Goal: Information Seeking & Learning: Learn about a topic

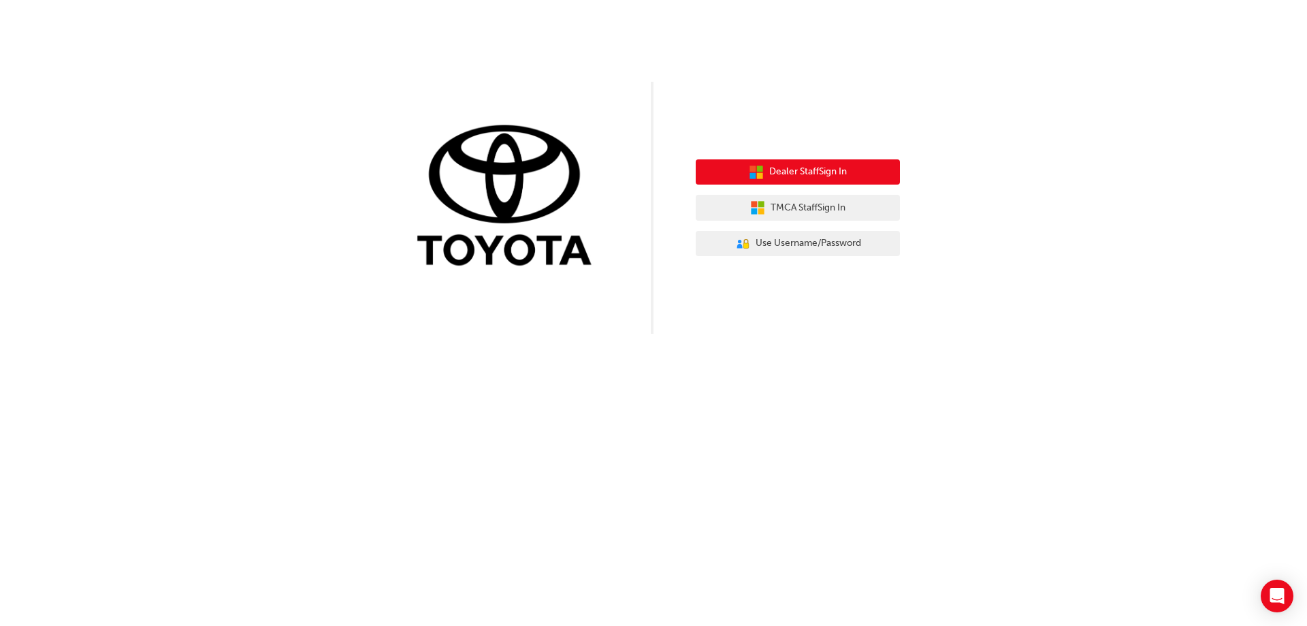
click at [796, 172] on span "Dealer Staff Sign In" at bounding box center [809, 172] width 78 height 16
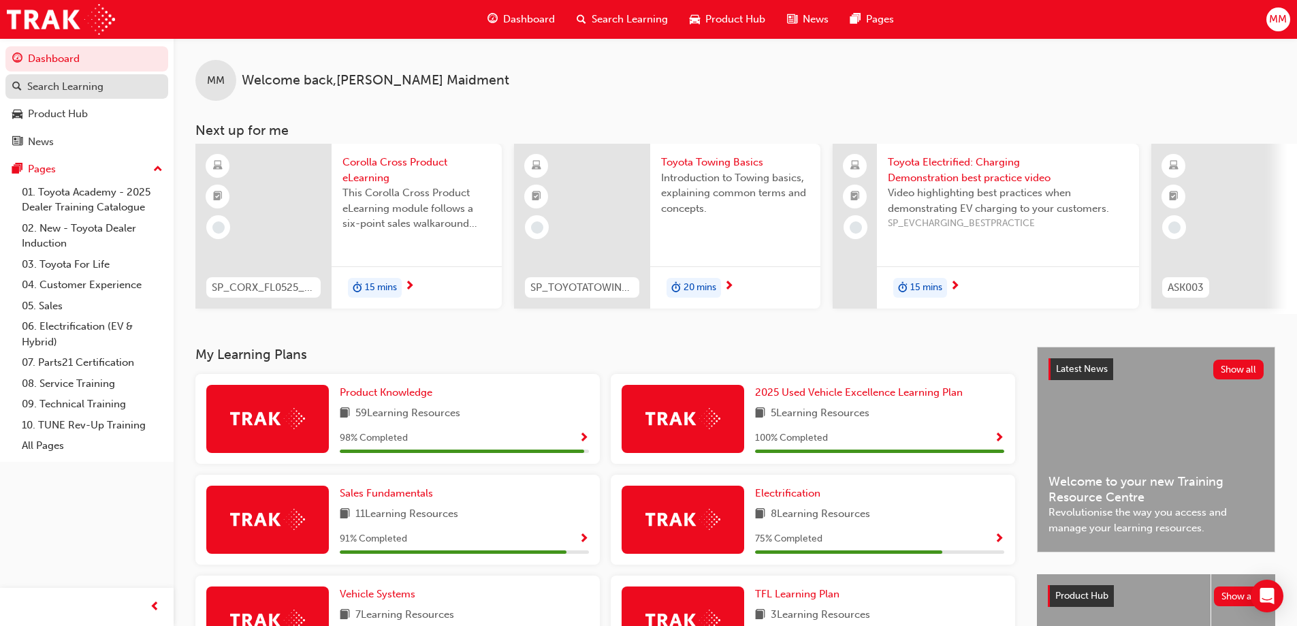
click at [91, 88] on div "Search Learning" at bounding box center [65, 87] width 76 height 16
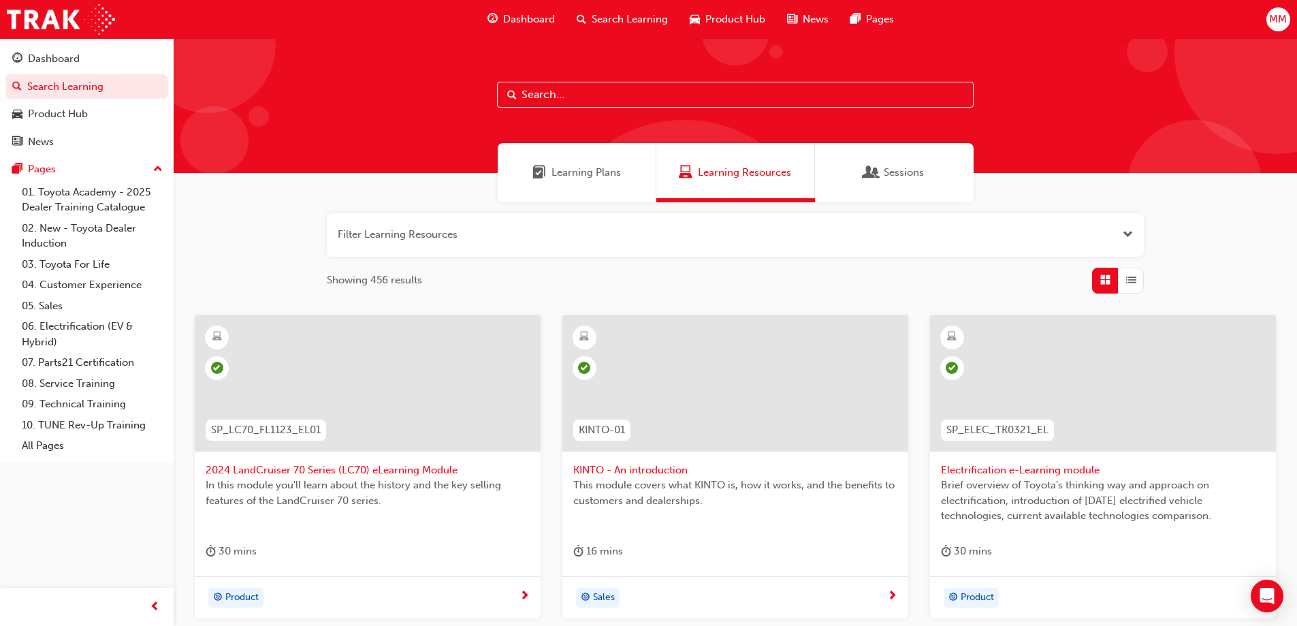
click at [587, 93] on input "text" at bounding box center [735, 95] width 477 height 26
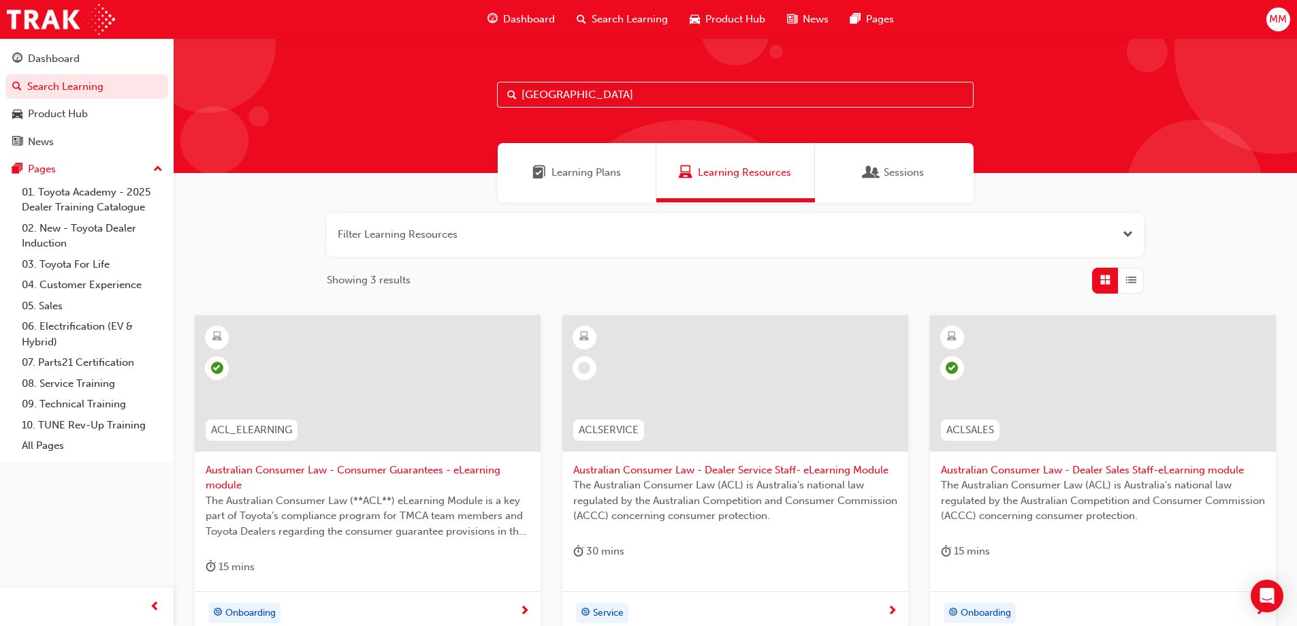
type input "[GEOGRAPHIC_DATA]"
click at [743, 460] on div at bounding box center [735, 394] width 324 height 136
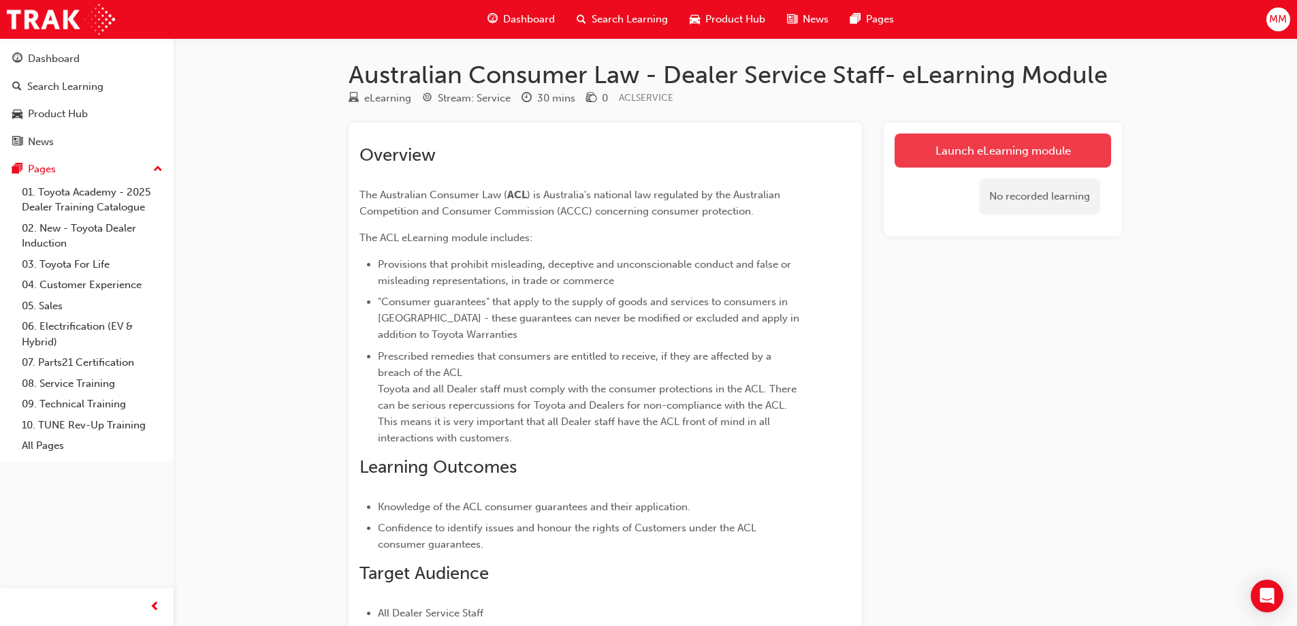
click at [1000, 156] on link "Launch eLearning module" at bounding box center [1003, 150] width 217 height 34
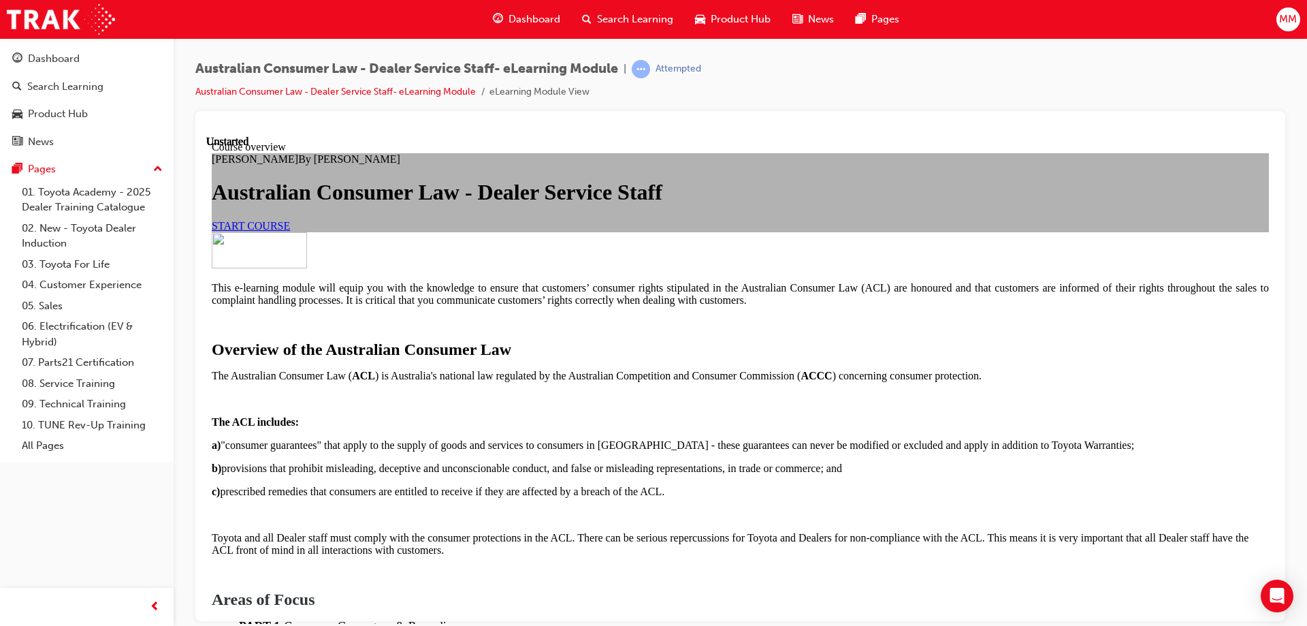
scroll to position [136, 0]
click at [290, 231] on span "START COURSE" at bounding box center [251, 225] width 78 height 12
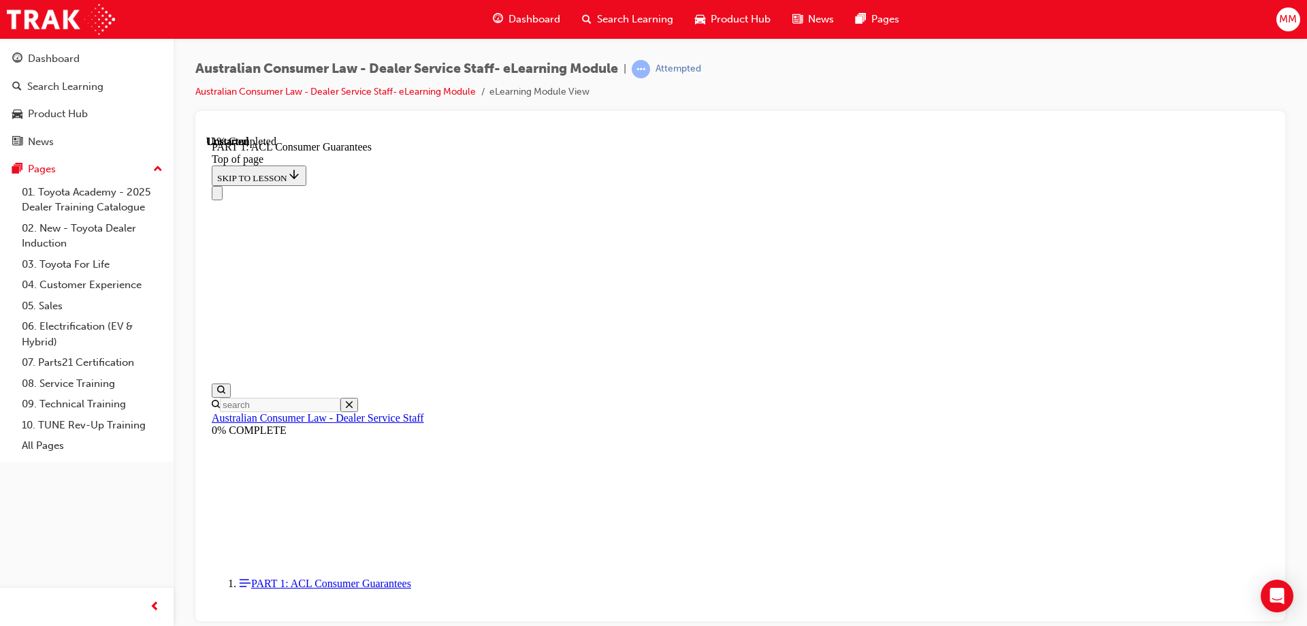
scroll to position [2085, 0]
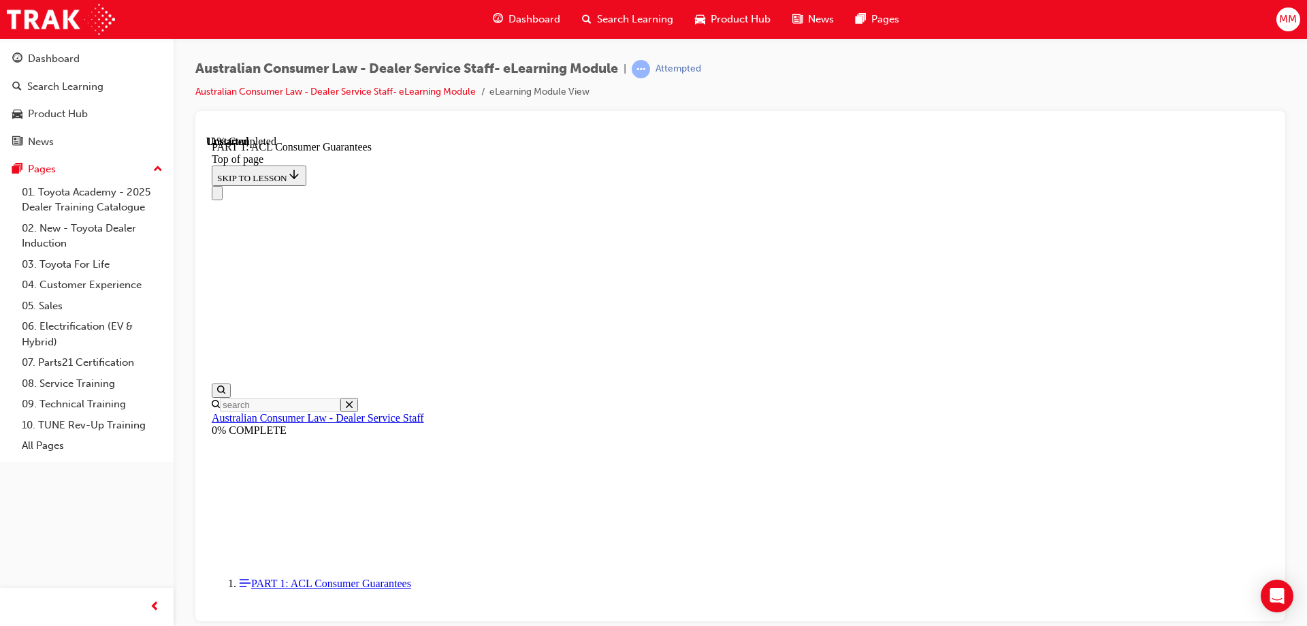
click button "CONTINUE"
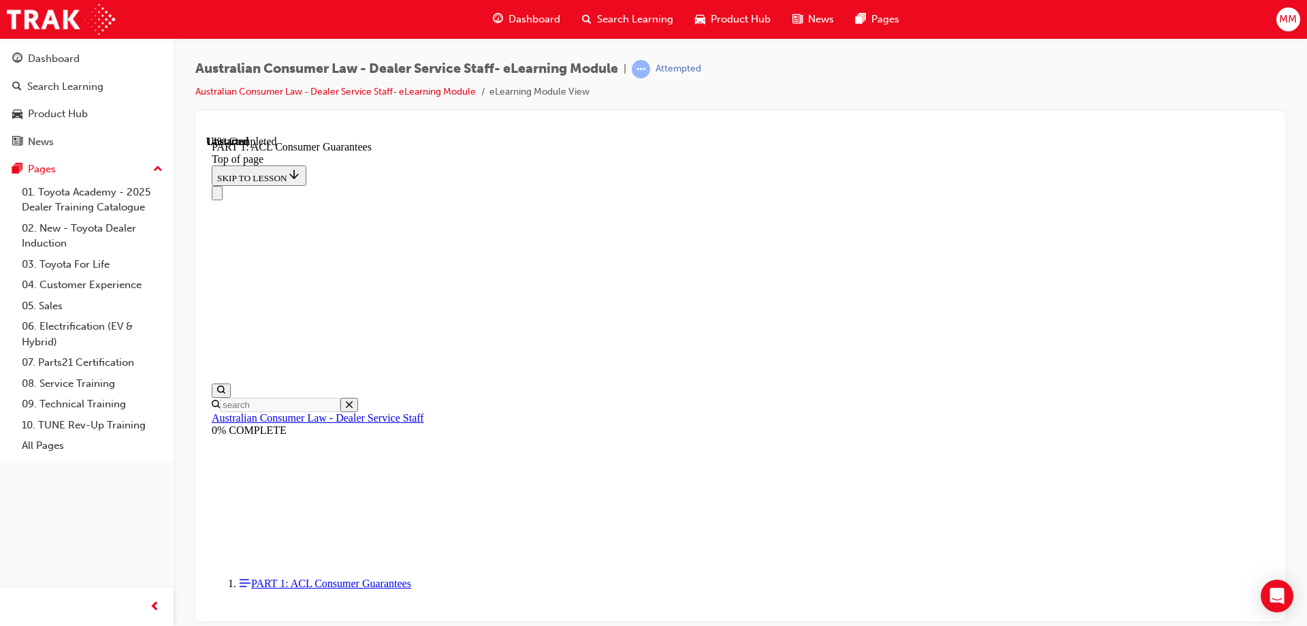
scroll to position [2257, 0]
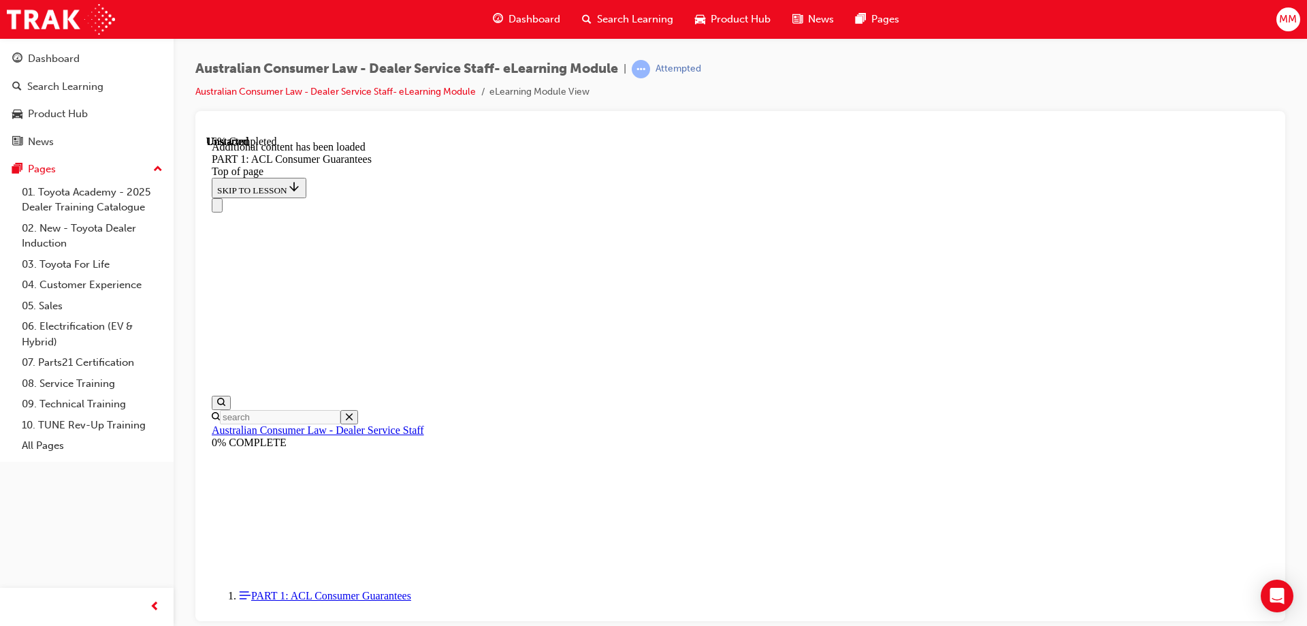
scroll to position [2601, 0]
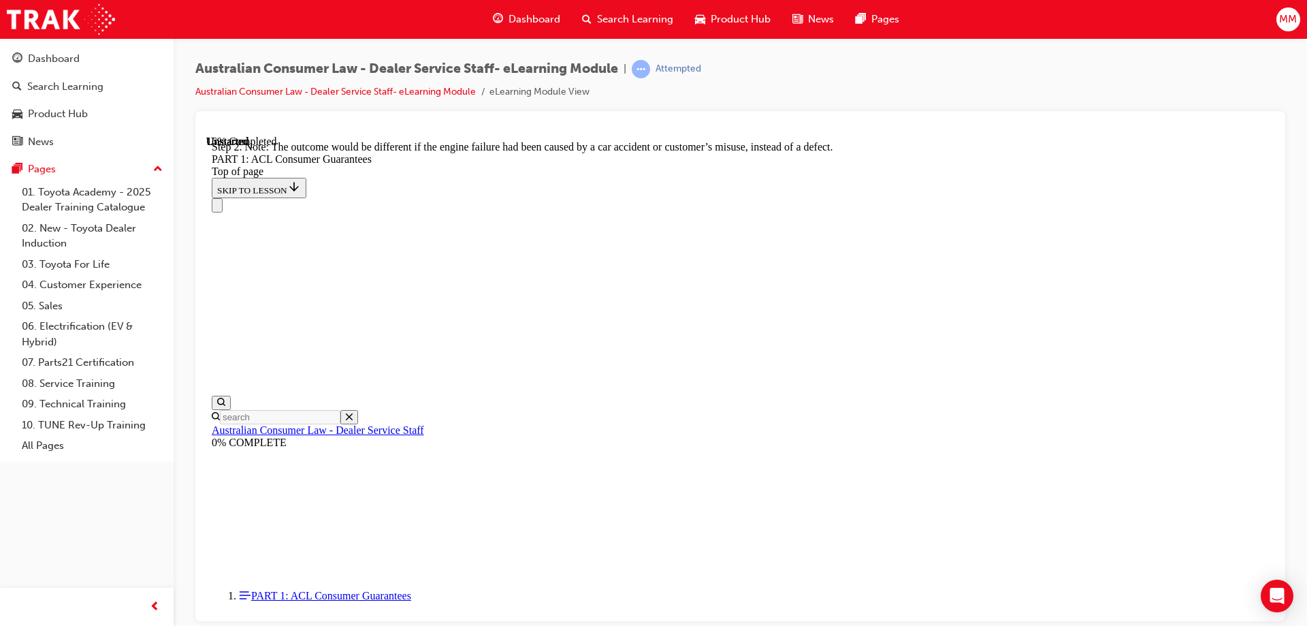
scroll to position [2601, 0]
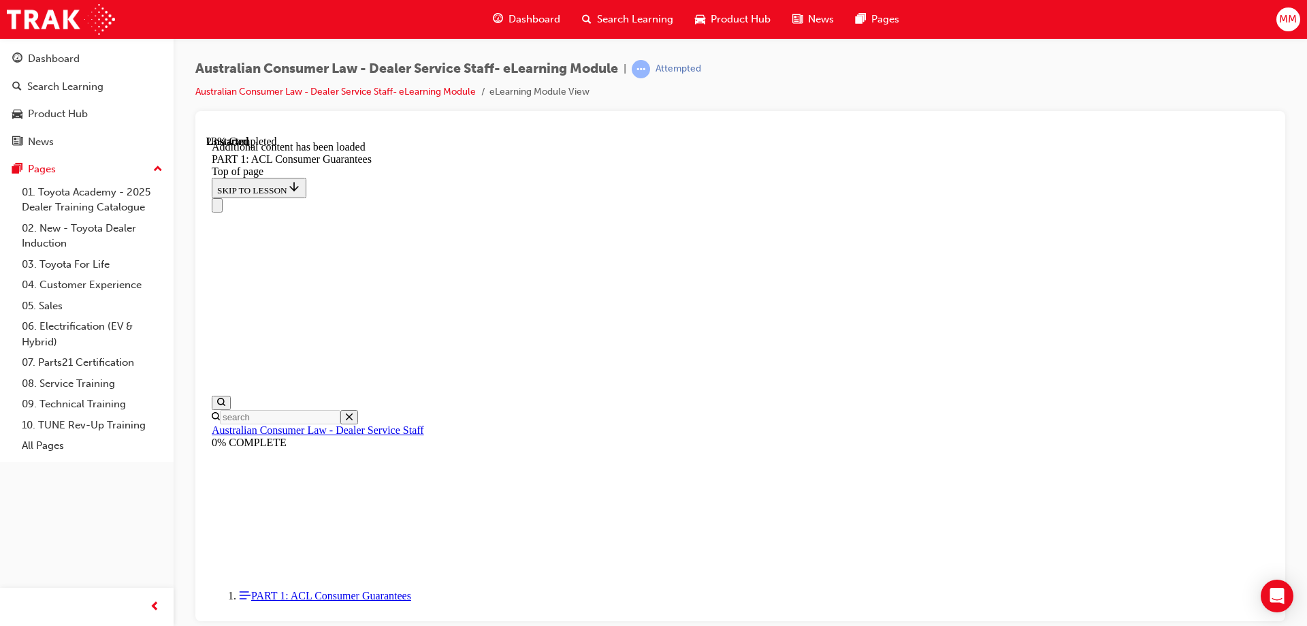
scroll to position [3378, 0]
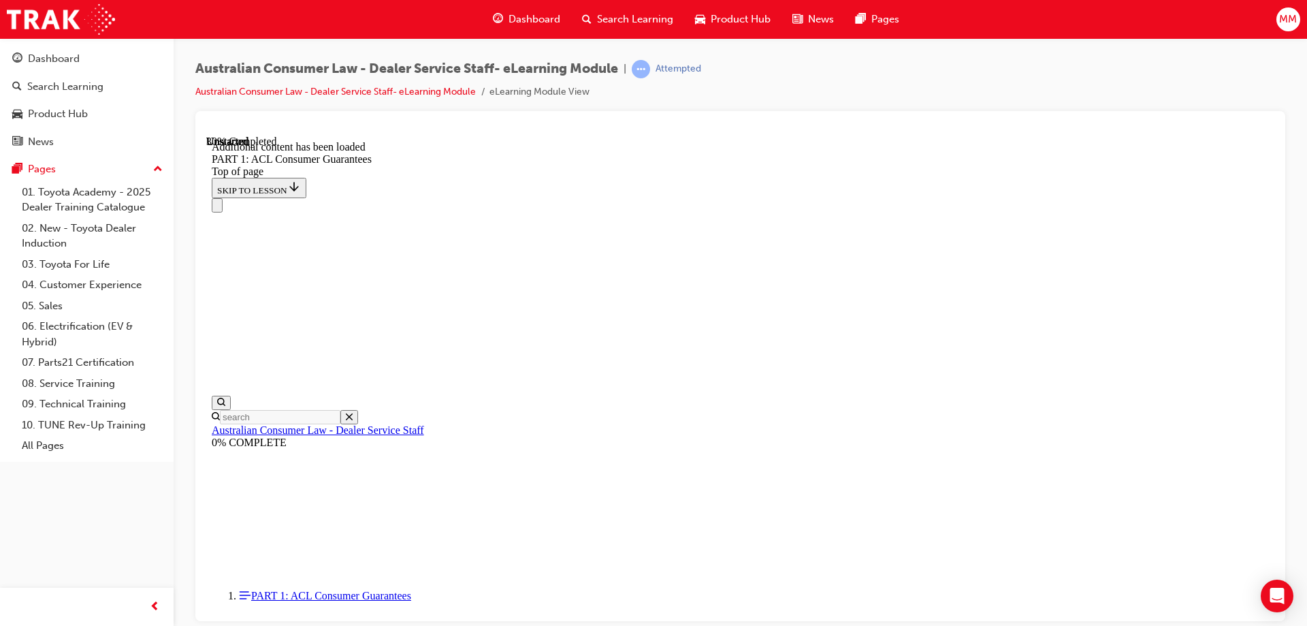
scroll to position [3749, 0]
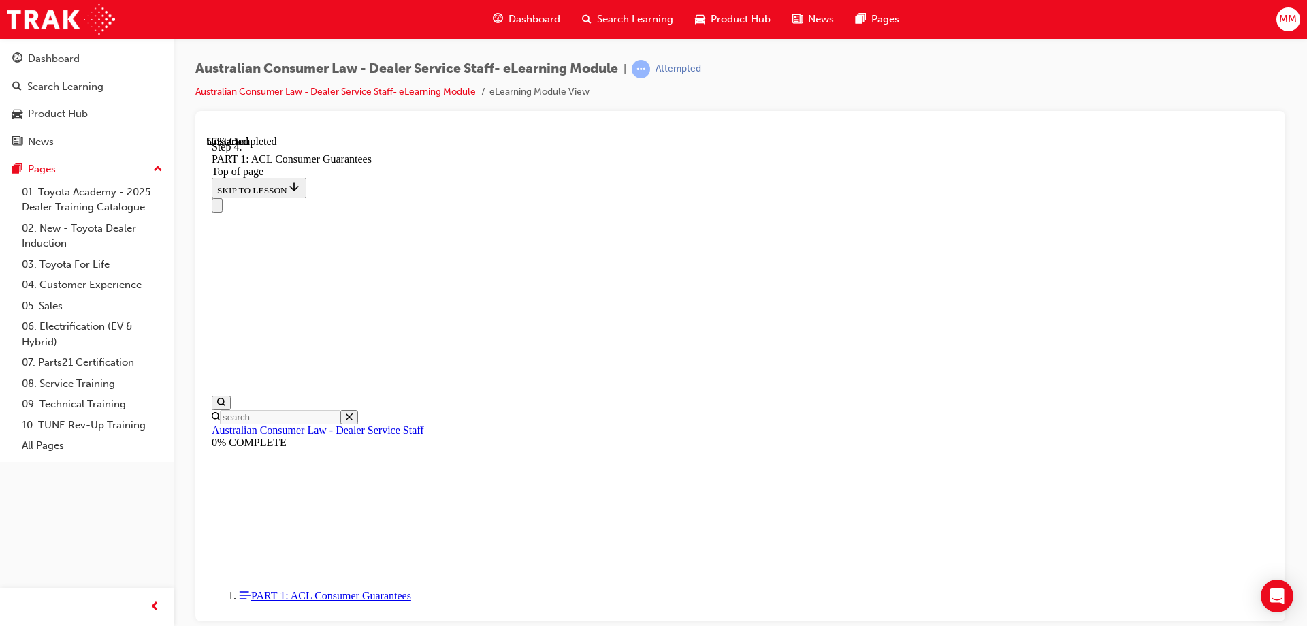
scroll to position [6712, 0]
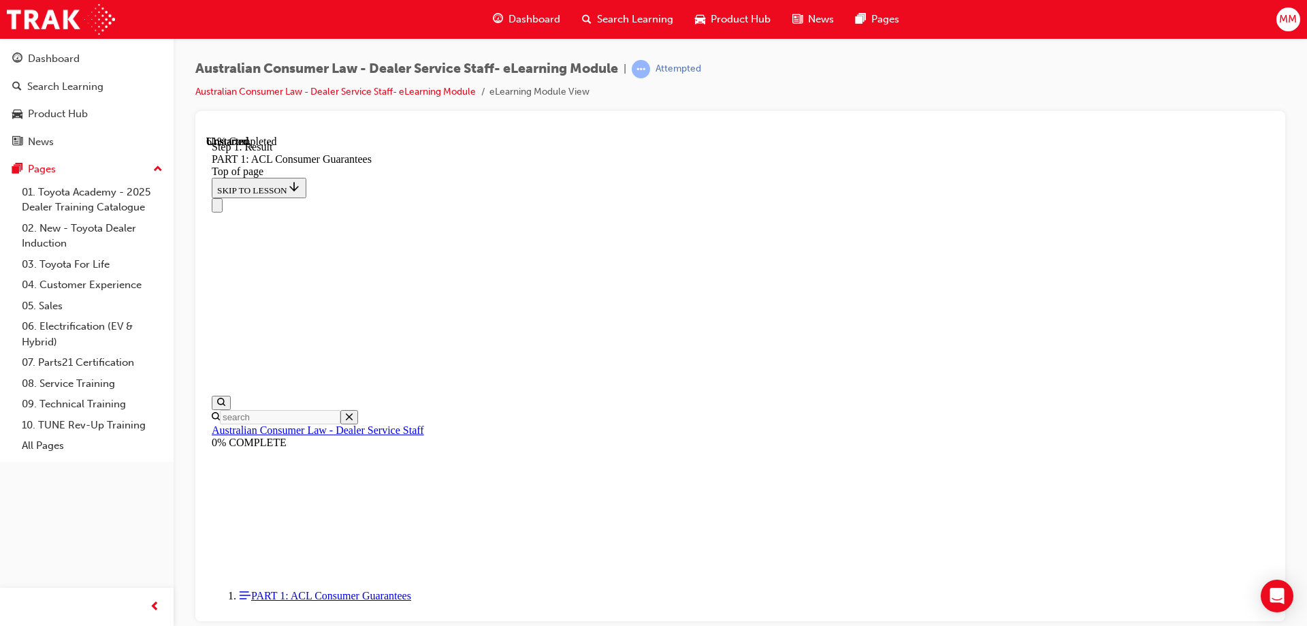
scroll to position [7712, 0]
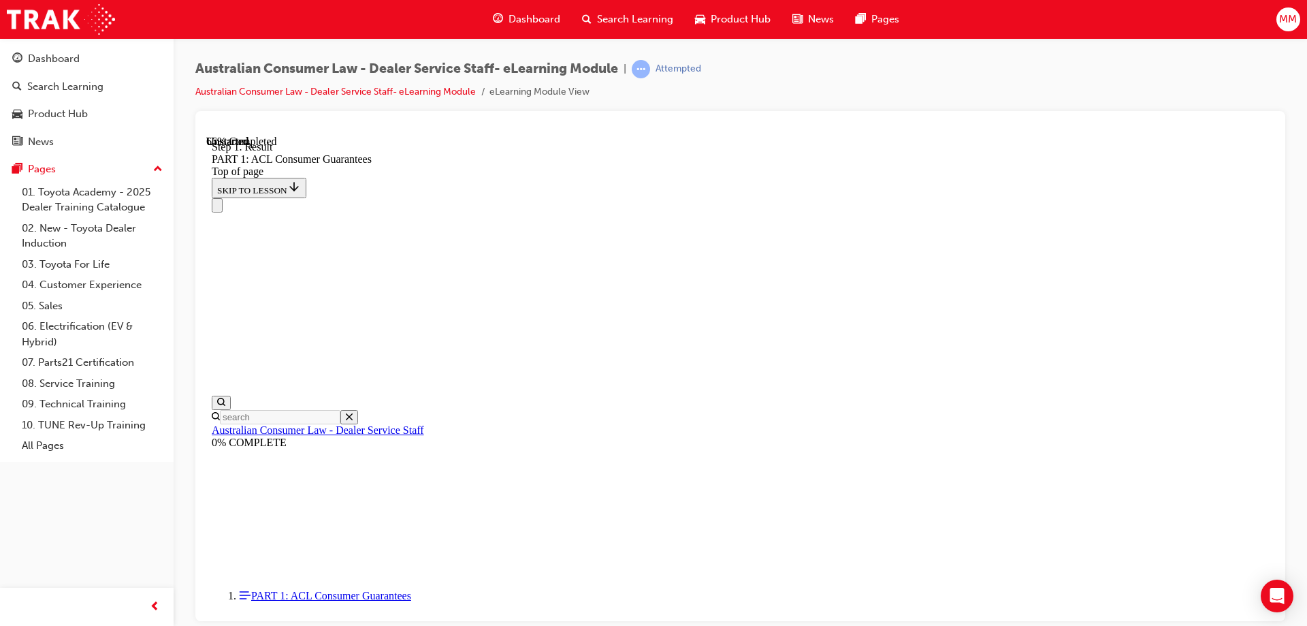
drag, startPoint x: 1192, startPoint y: 317, endPoint x: 1175, endPoint y: 332, distance: 22.6
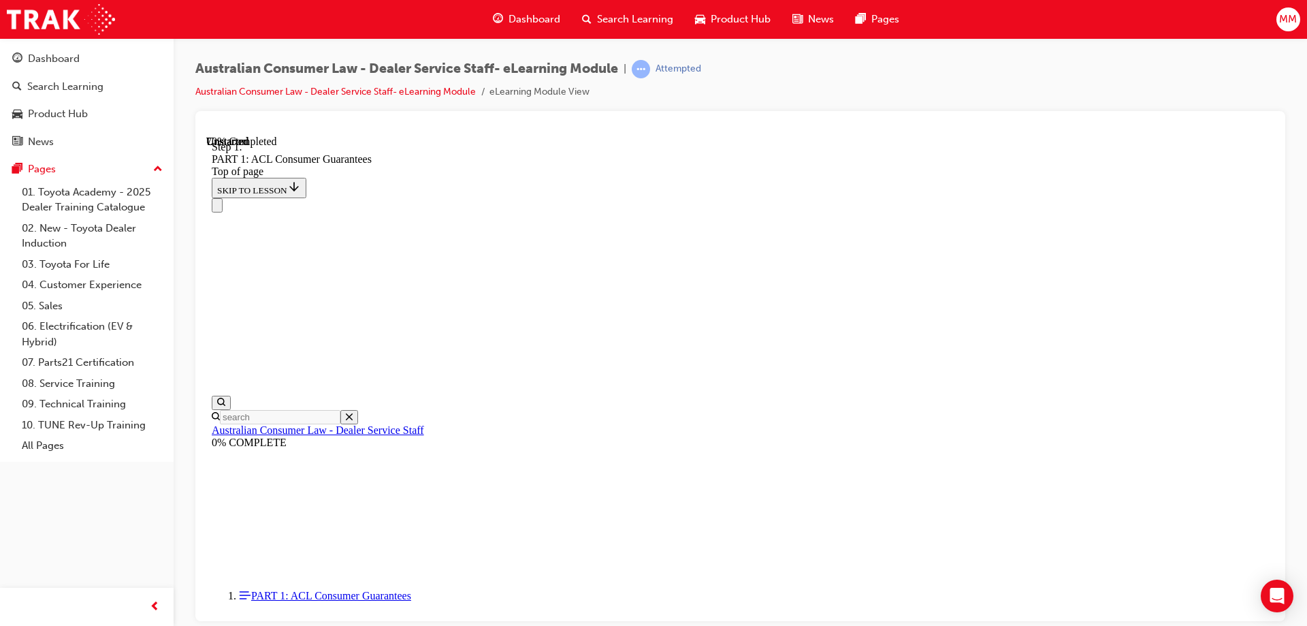
scroll to position [9232, 0]
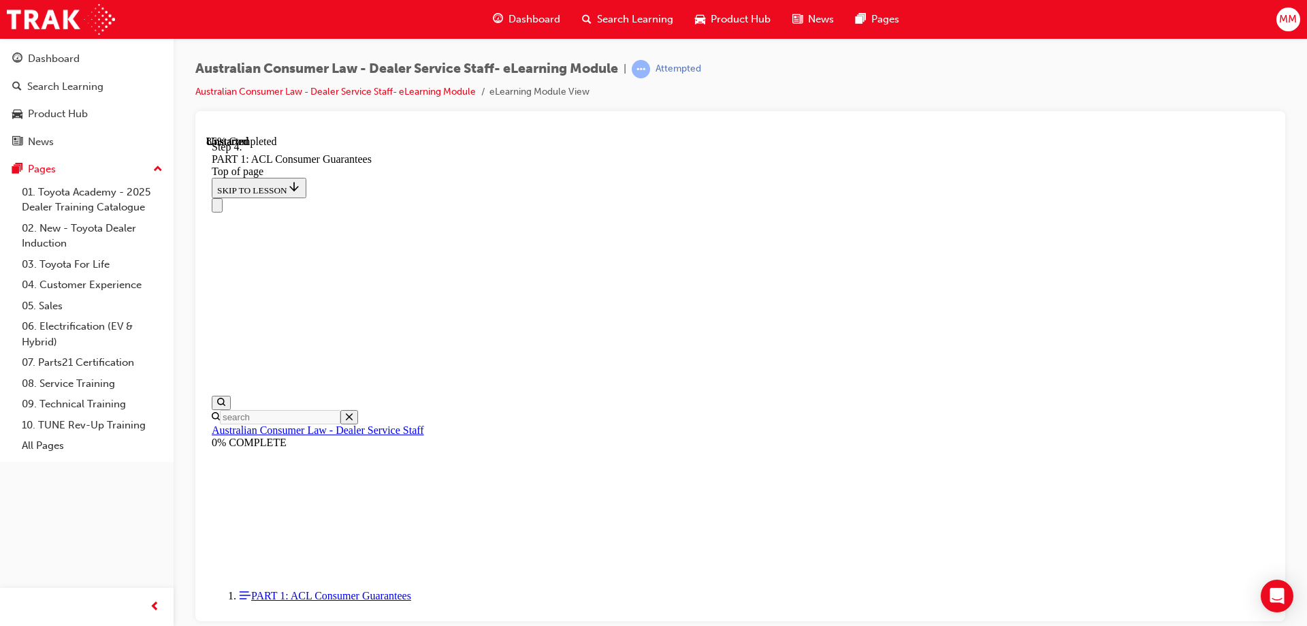
scroll to position [13287, 0]
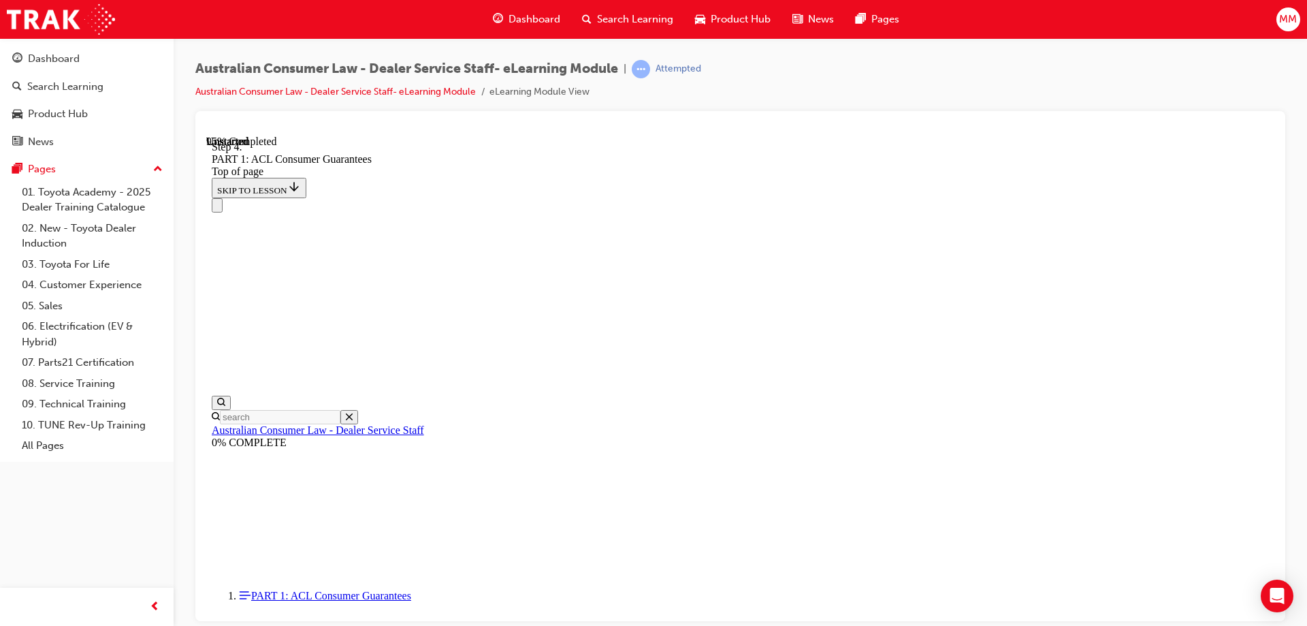
scroll to position [14456, 0]
drag, startPoint x: 694, startPoint y: 456, endPoint x: 921, endPoint y: 219, distance: 328.0
drag, startPoint x: 665, startPoint y: 456, endPoint x: 906, endPoint y: 280, distance: 298.9
drag, startPoint x: 661, startPoint y: 445, endPoint x: 613, endPoint y: 443, distance: 47.7
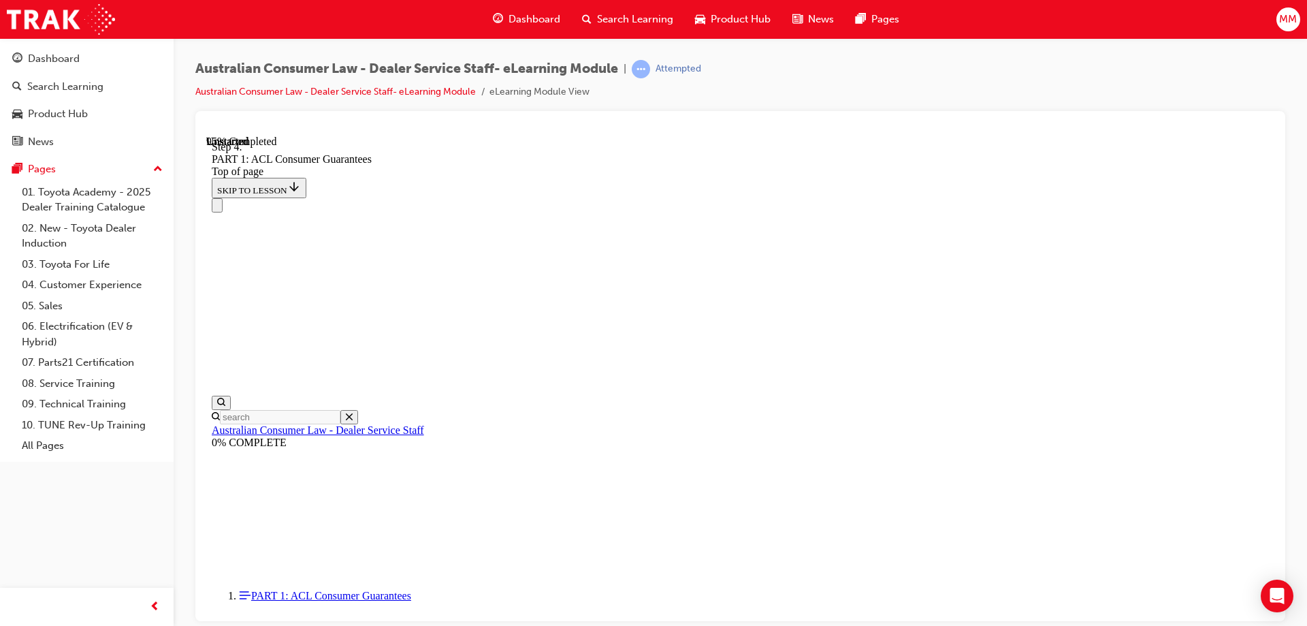
drag, startPoint x: 687, startPoint y: 437, endPoint x: 902, endPoint y: 505, distance: 225.7
drag, startPoint x: 738, startPoint y: 470, endPoint x: 941, endPoint y: 381, distance: 221.4
drag, startPoint x: 721, startPoint y: 465, endPoint x: 946, endPoint y: 443, distance: 225.8
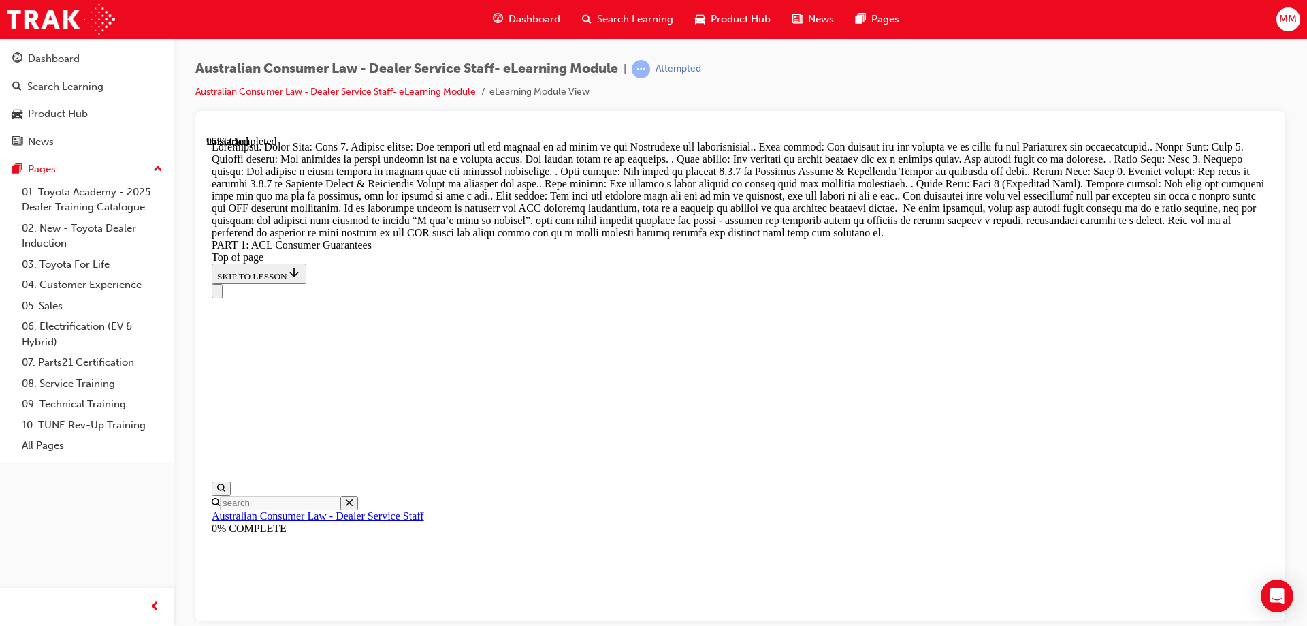
scroll to position [14933, 0]
drag, startPoint x: 770, startPoint y: 398, endPoint x: 1081, endPoint y: 364, distance: 313.7
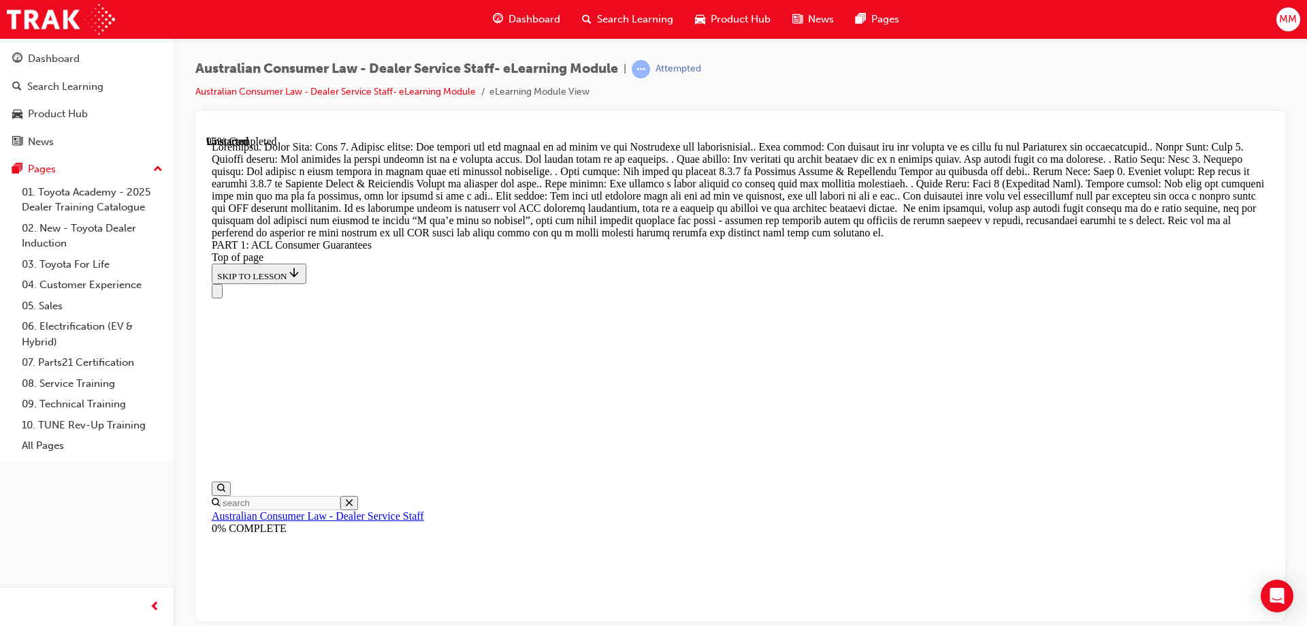
scroll to position [14421, 0]
drag, startPoint x: 735, startPoint y: 251, endPoint x: 685, endPoint y: 249, distance: 50.4
drag, startPoint x: 699, startPoint y: 580, endPoint x: 955, endPoint y: 256, distance: 413.1
drag, startPoint x: 664, startPoint y: 482, endPoint x: 913, endPoint y: 313, distance: 300.5
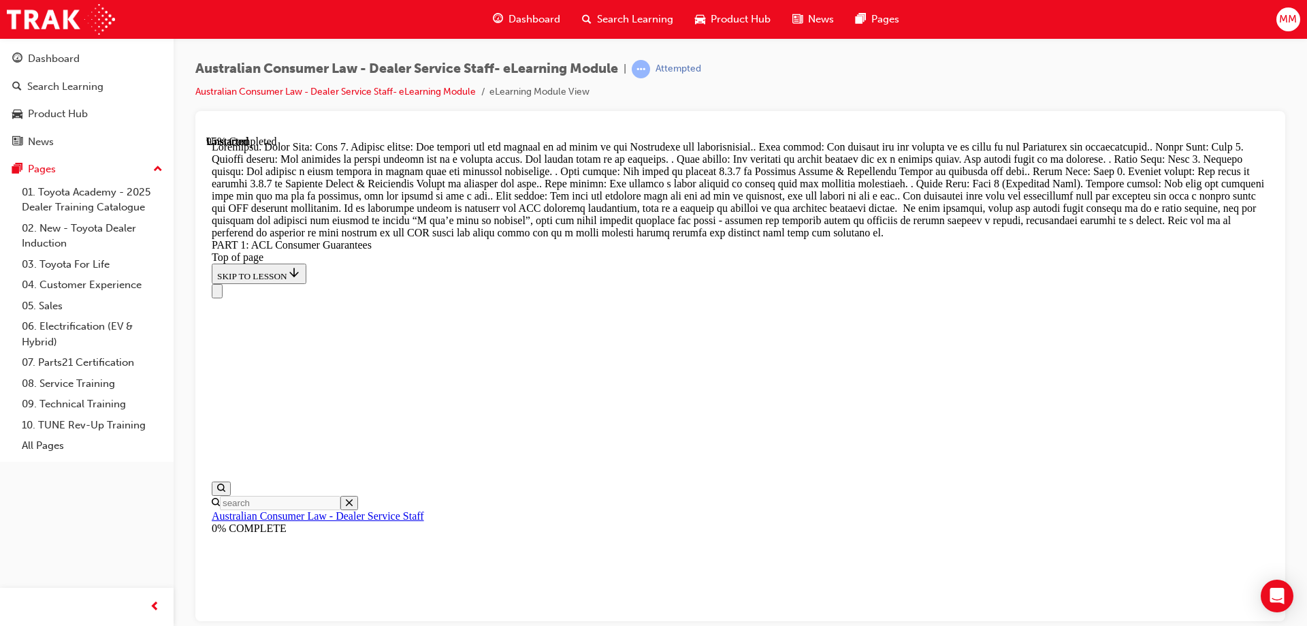
drag, startPoint x: 710, startPoint y: 580, endPoint x: 927, endPoint y: 419, distance: 270.6
drag, startPoint x: 664, startPoint y: 577, endPoint x: 848, endPoint y: 477, distance: 209.4
drag, startPoint x: 771, startPoint y: 579, endPoint x: 892, endPoint y: 569, distance: 121.6
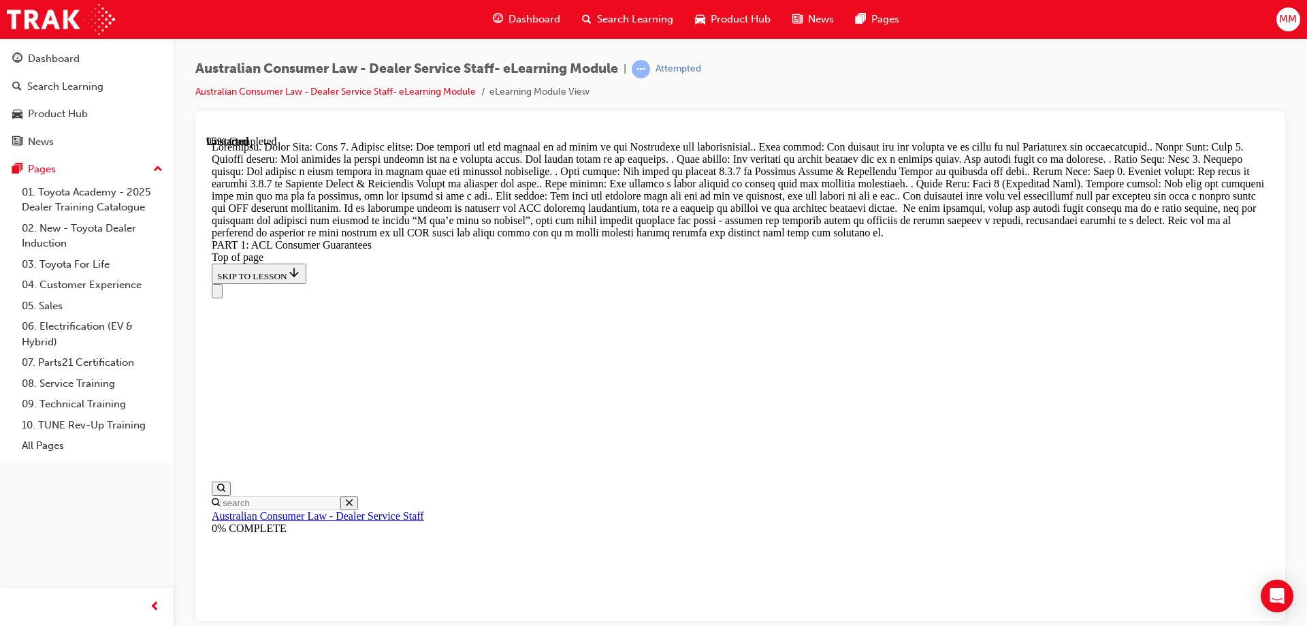
drag, startPoint x: 703, startPoint y: 387, endPoint x: 913, endPoint y: 381, distance: 210.5
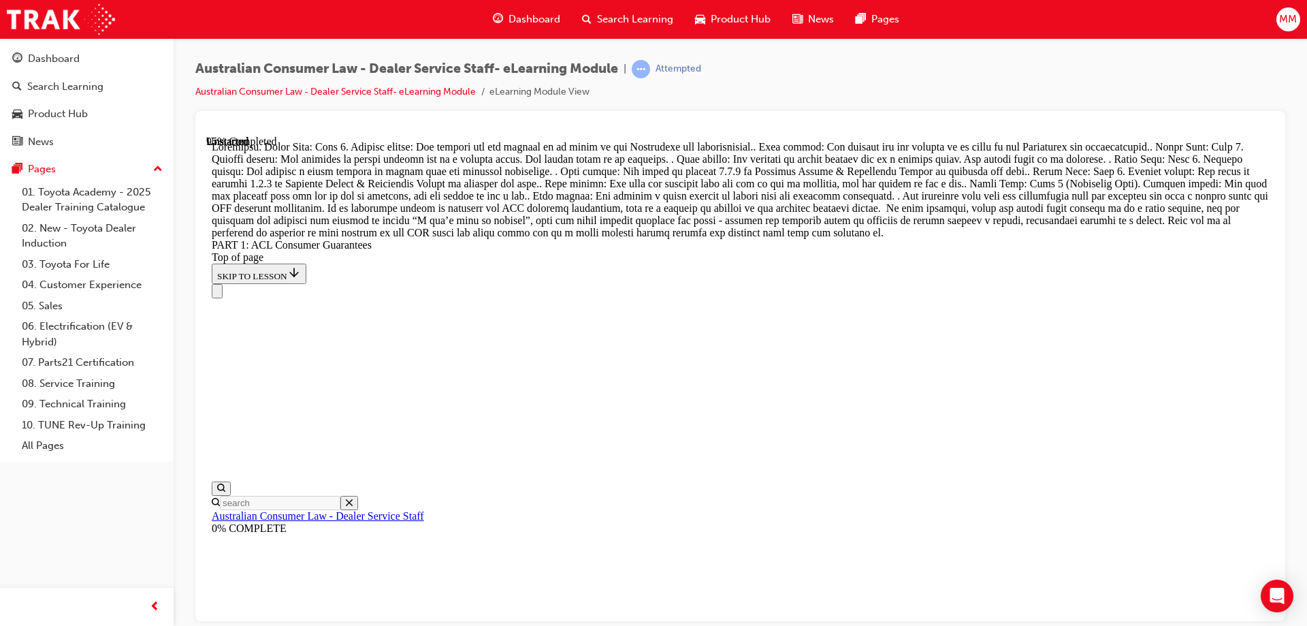
drag, startPoint x: 714, startPoint y: 335, endPoint x: 949, endPoint y: 401, distance: 244.1
drag, startPoint x: 669, startPoint y: 257, endPoint x: 909, endPoint y: 497, distance: 340.0
drag, startPoint x: 669, startPoint y: 270, endPoint x: 877, endPoint y: 252, distance: 209.1
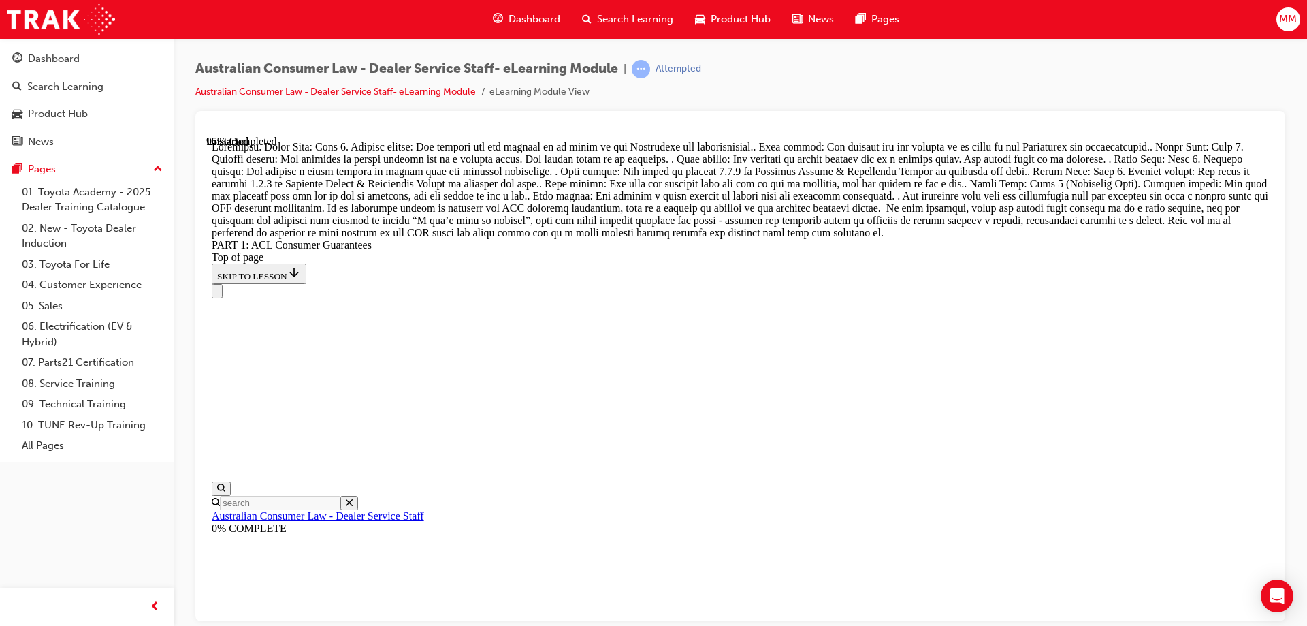
drag, startPoint x: 705, startPoint y: 343, endPoint x: 880, endPoint y: 328, distance: 175.6
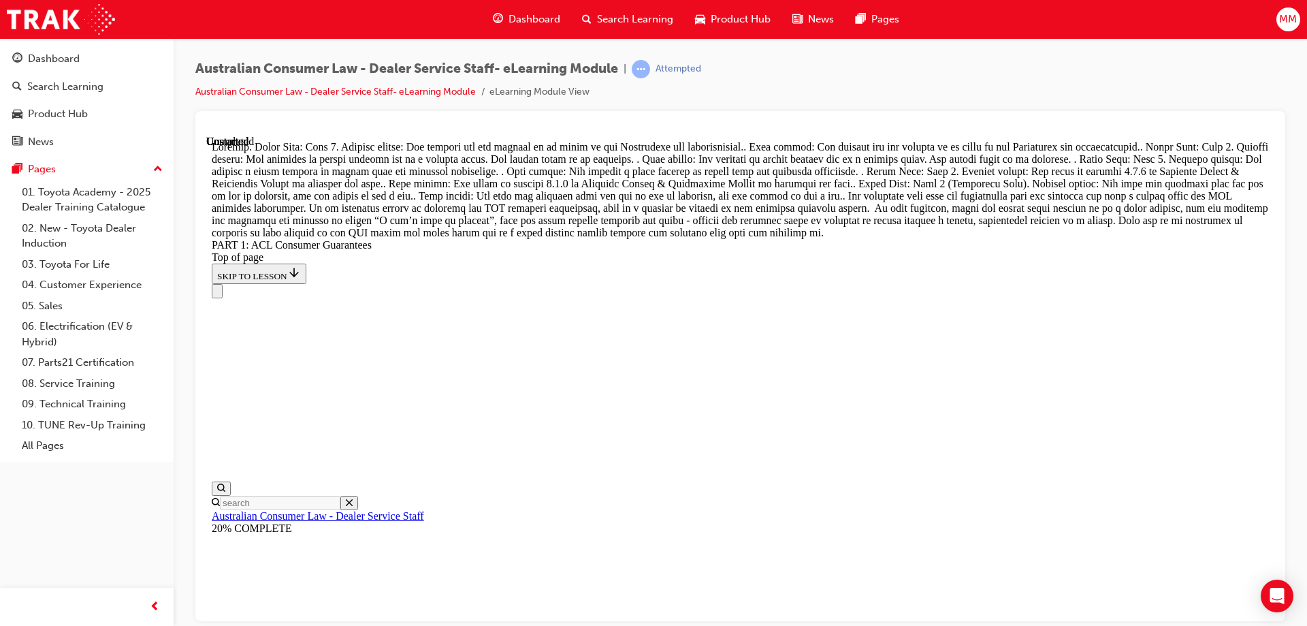
scroll to position [15668, 0]
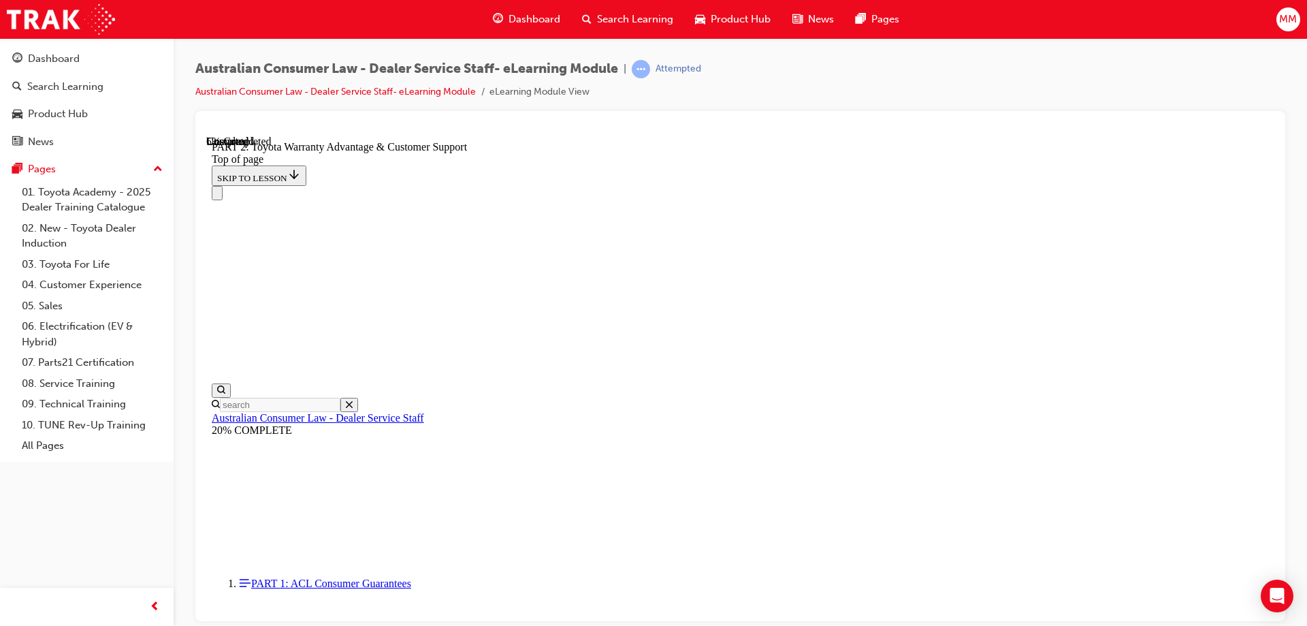
scroll to position [928, 0]
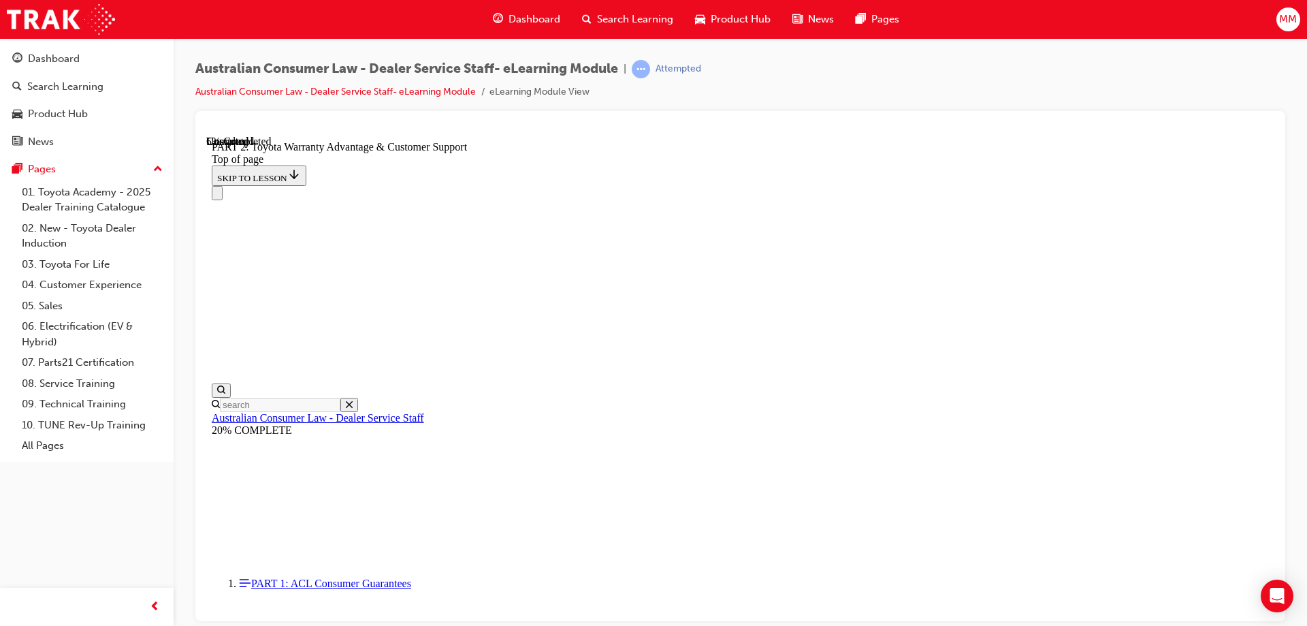
click button "CONTINUE"
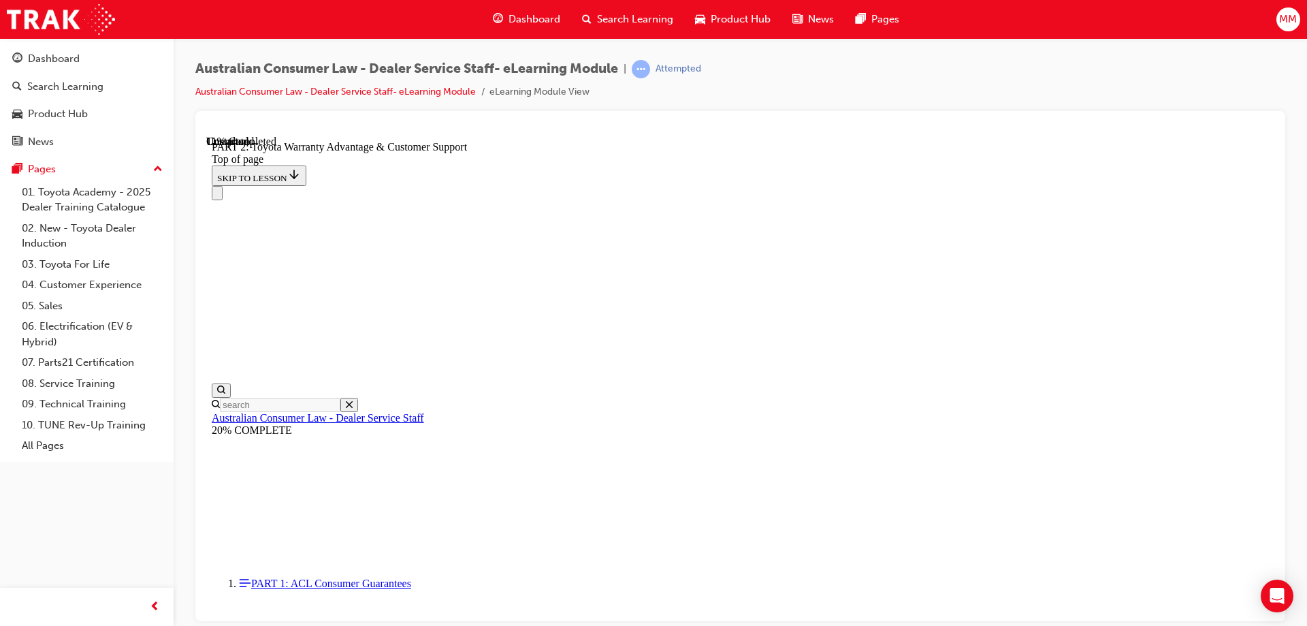
scroll to position [1025, 0]
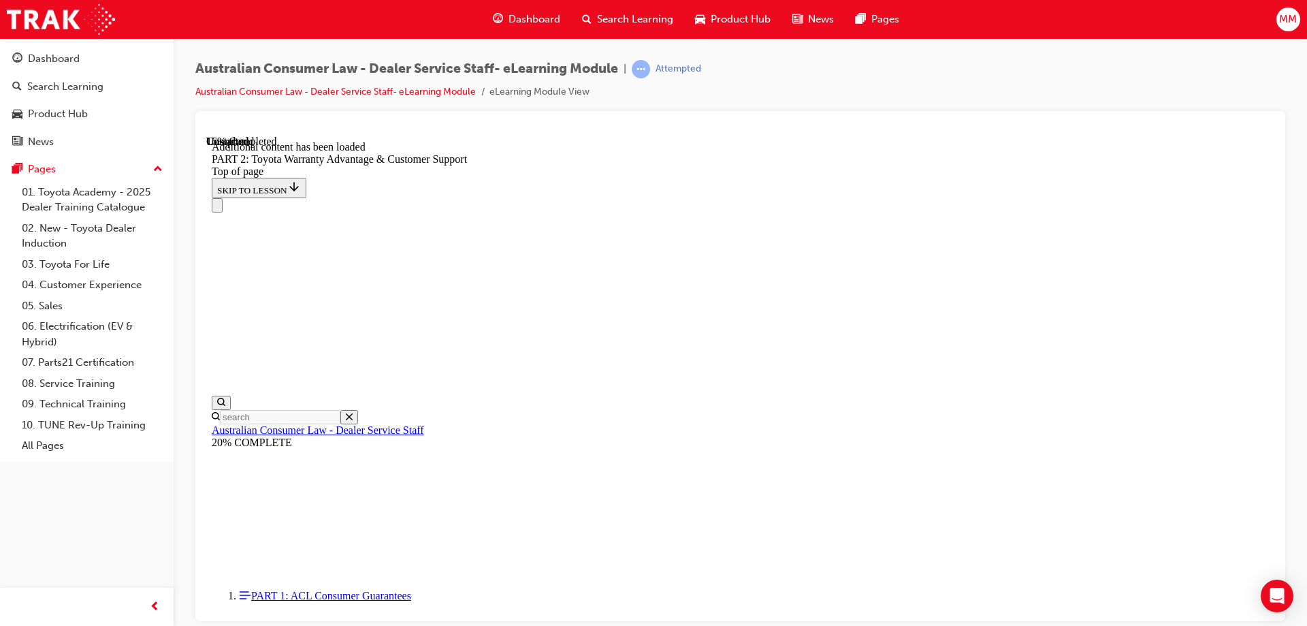
scroll to position [1369, 0]
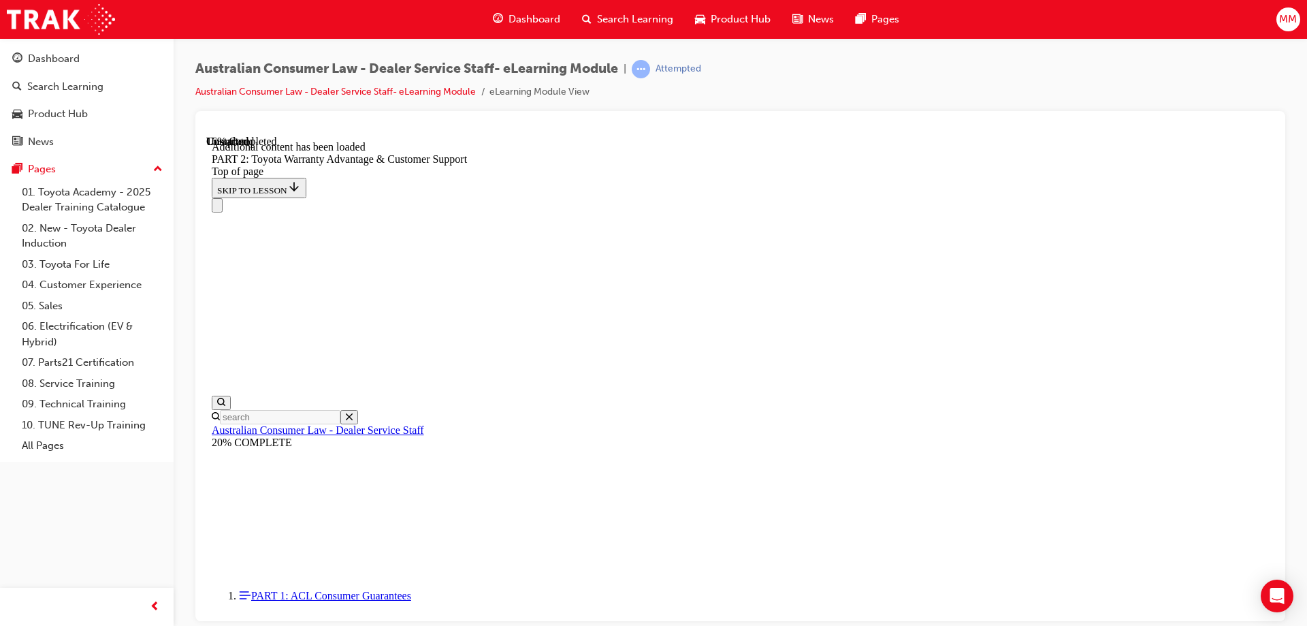
click button "CONTINUE"
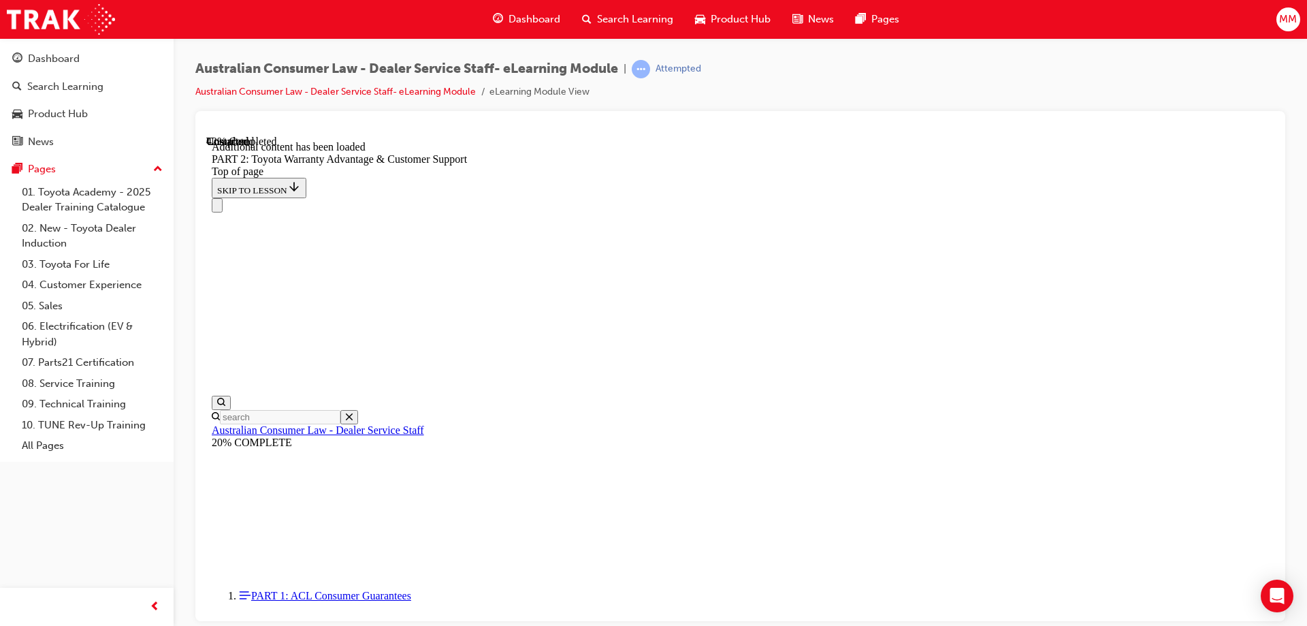
scroll to position [2404, 0]
click button "CONTINUE"
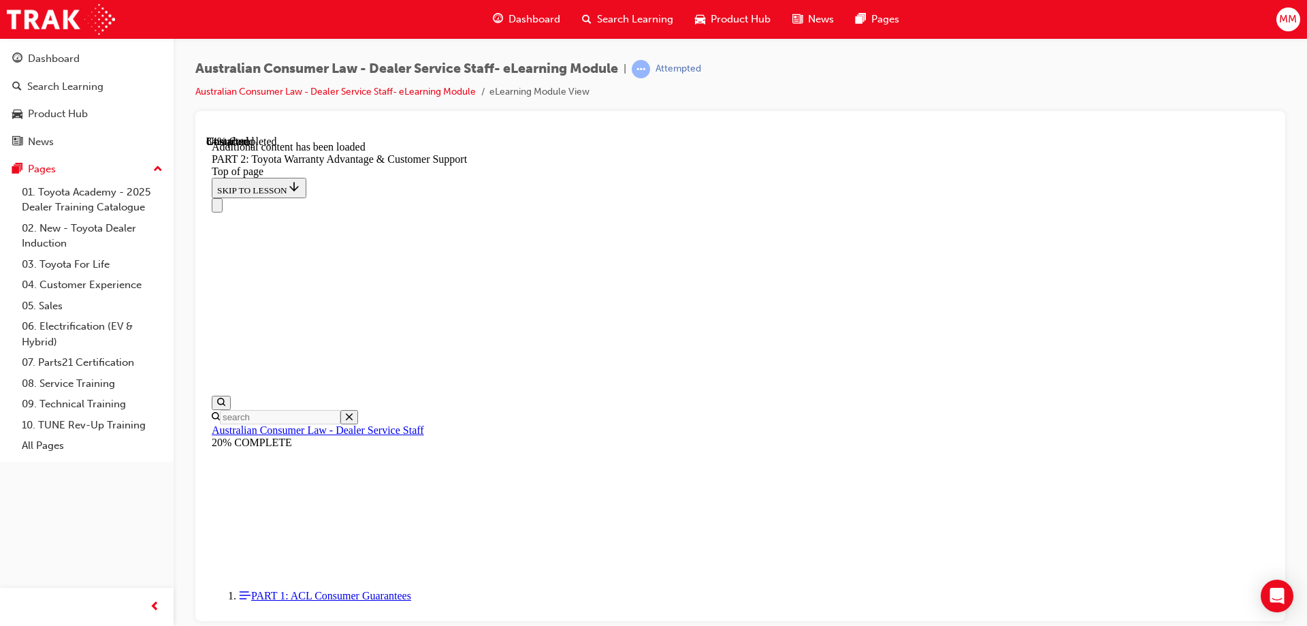
scroll to position [4412, 0]
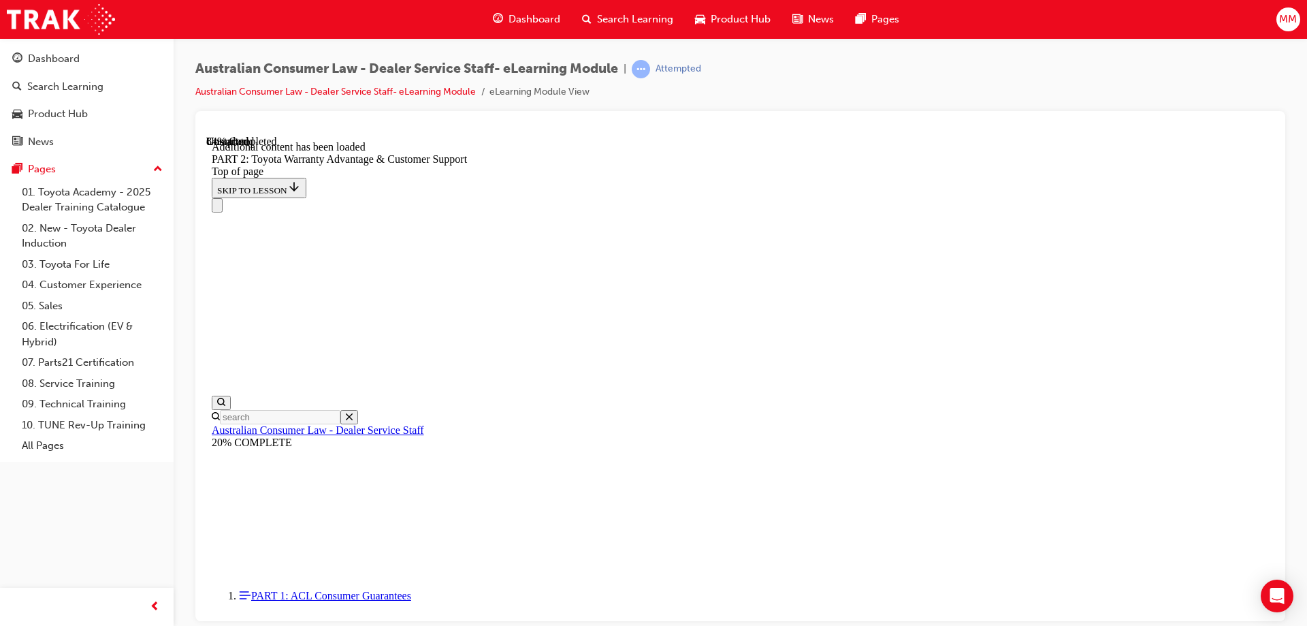
scroll to position [4972, 0]
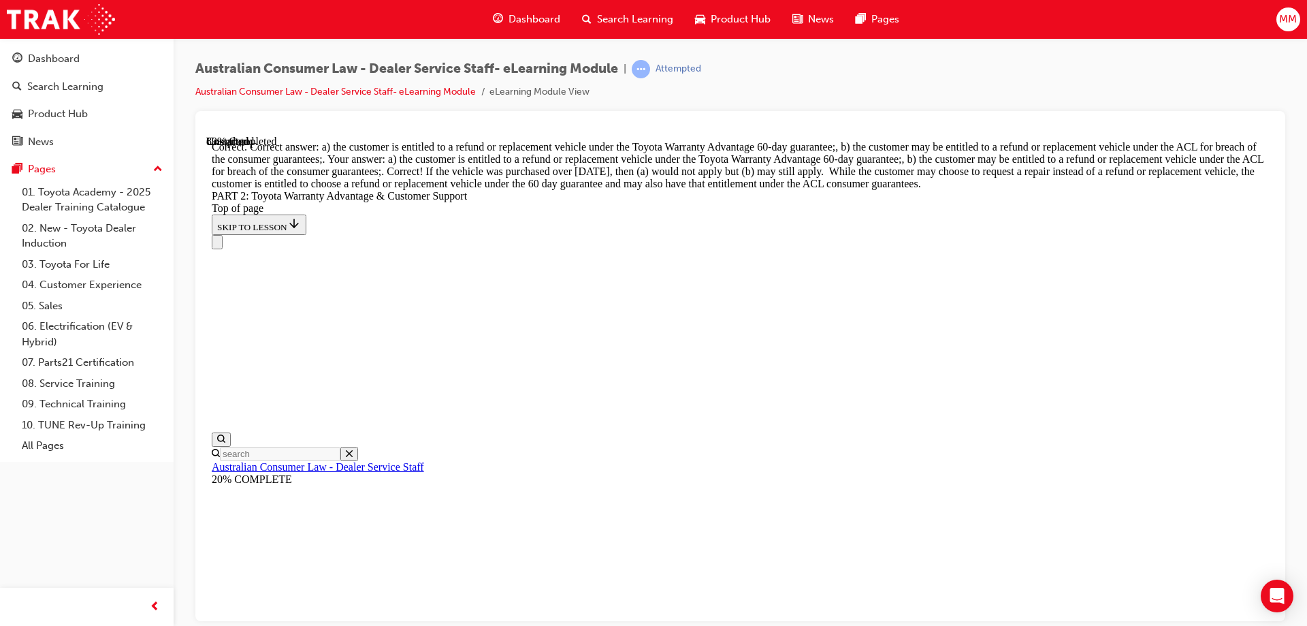
scroll to position [5312, 0]
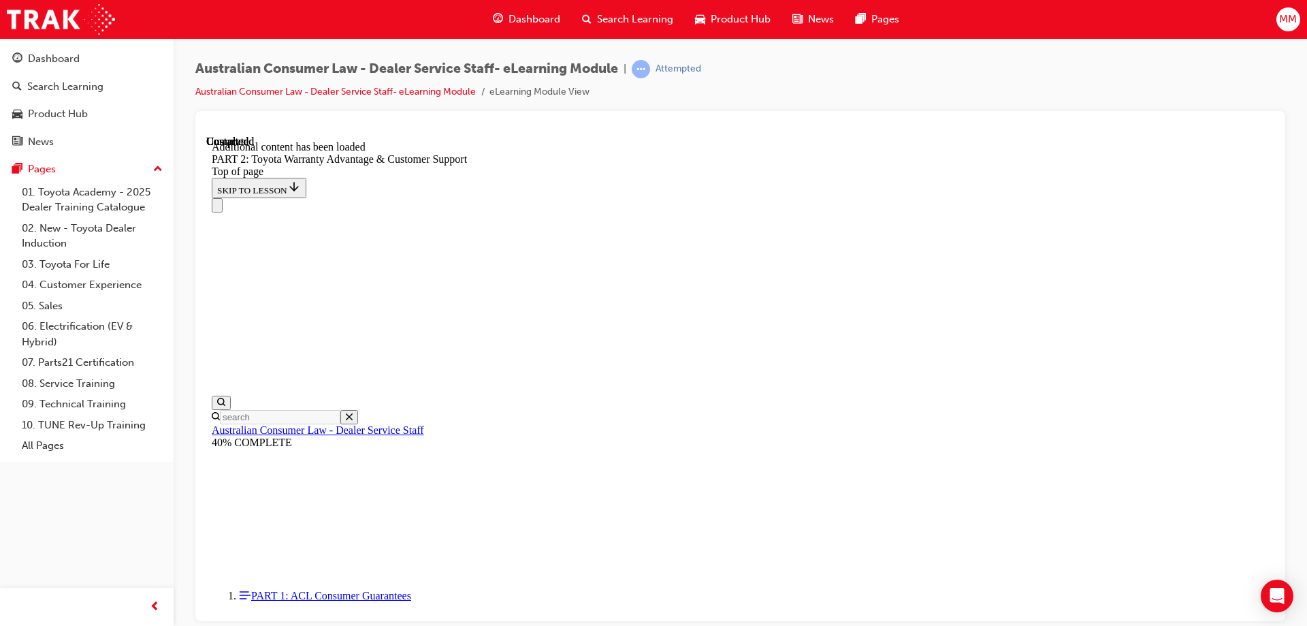
scroll to position [5672, 0]
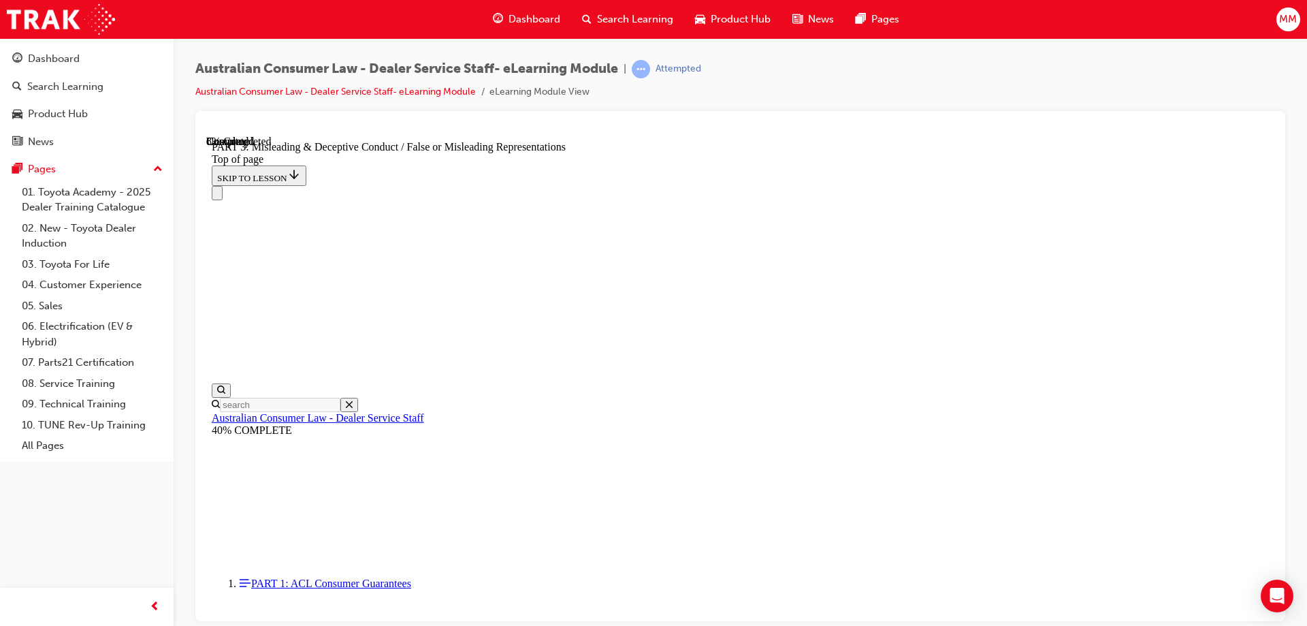
scroll to position [859, 0]
click button "CONTINUE"
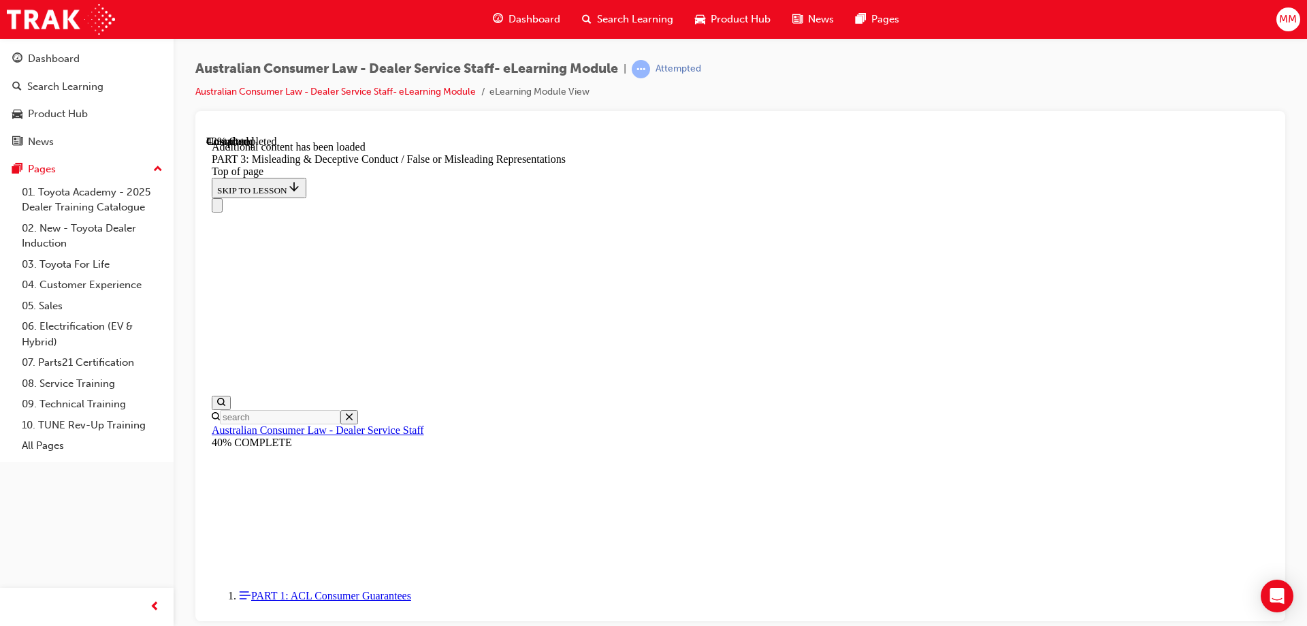
scroll to position [3168, 0]
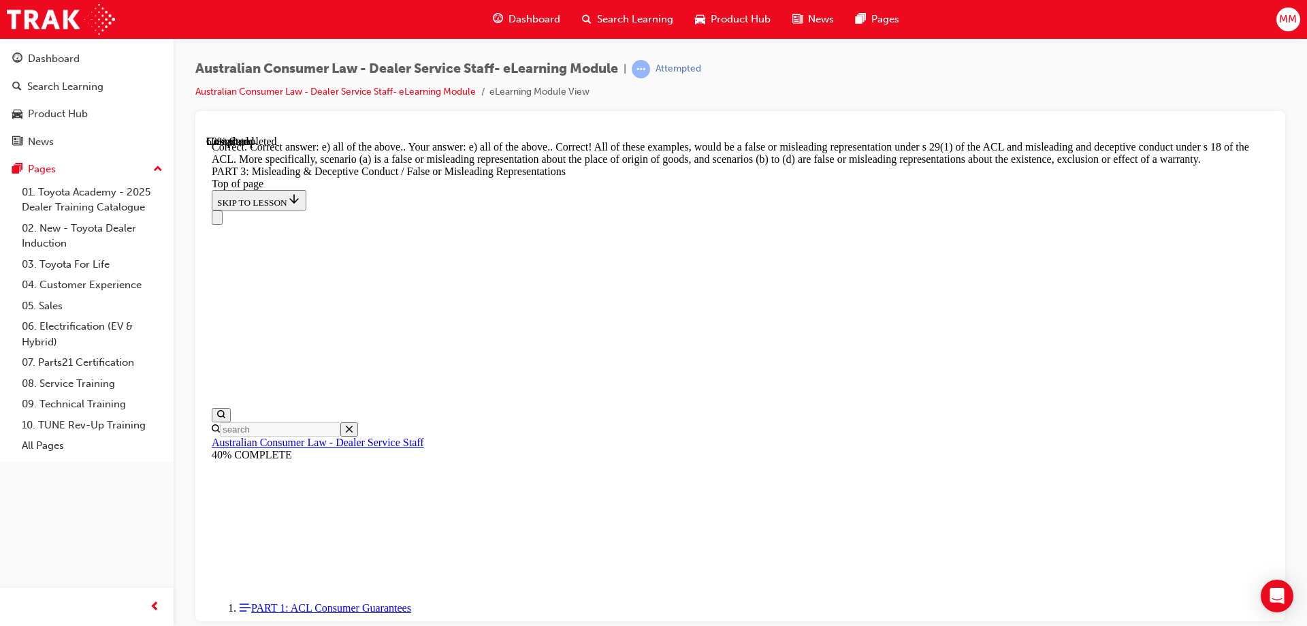
scroll to position [3604, 0]
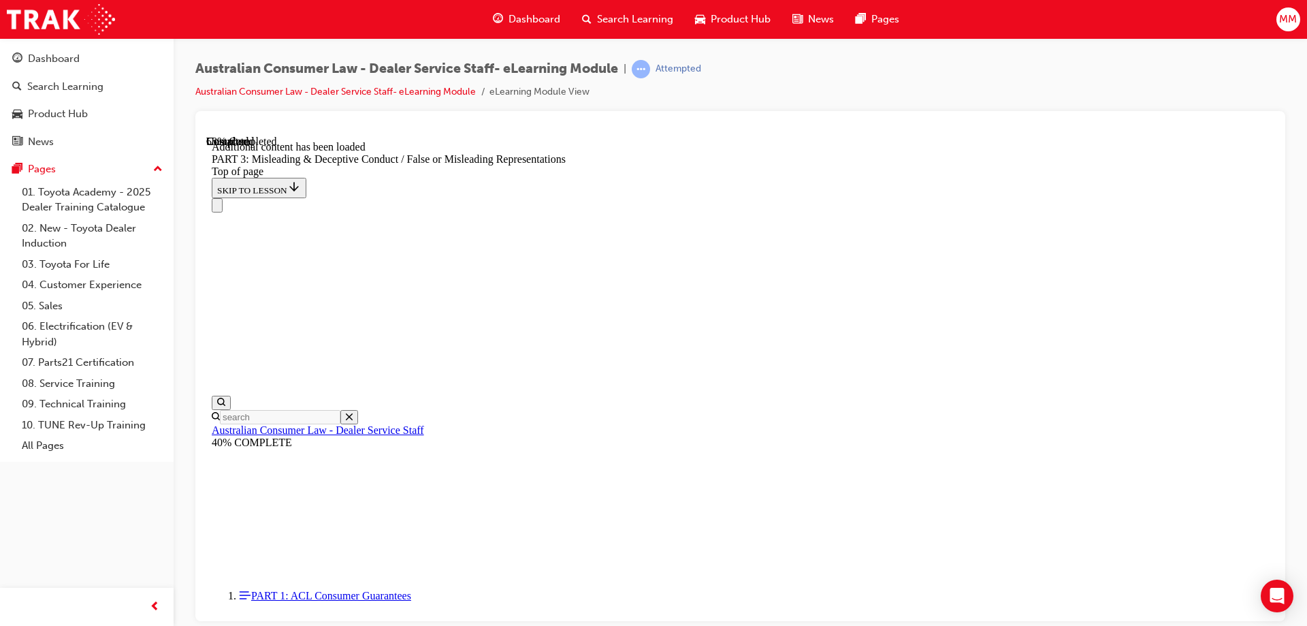
scroll to position [3948, 0]
click button "CONTINUE"
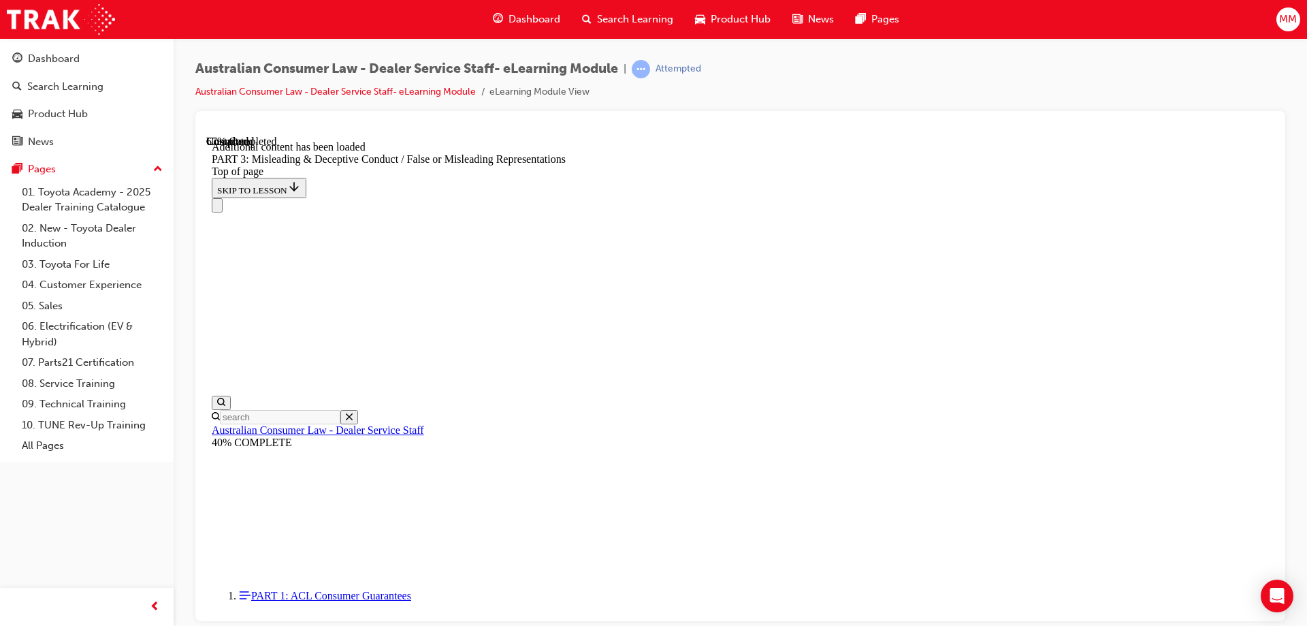
scroll to position [4094, 0]
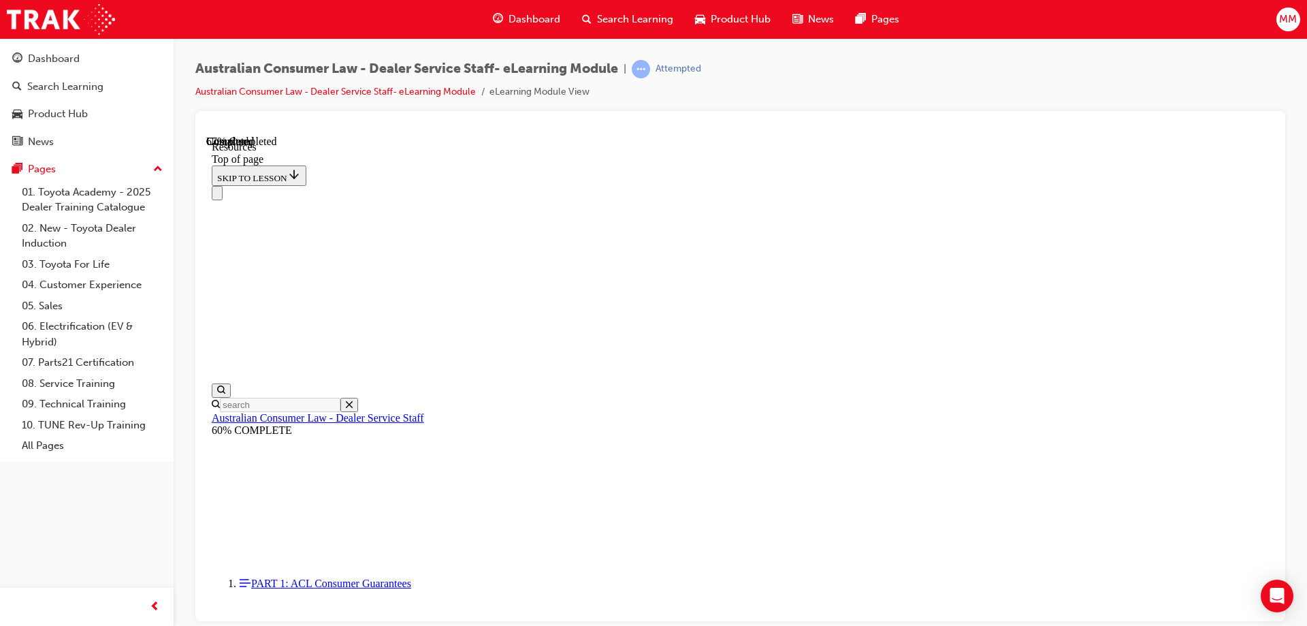
scroll to position [652, 0]
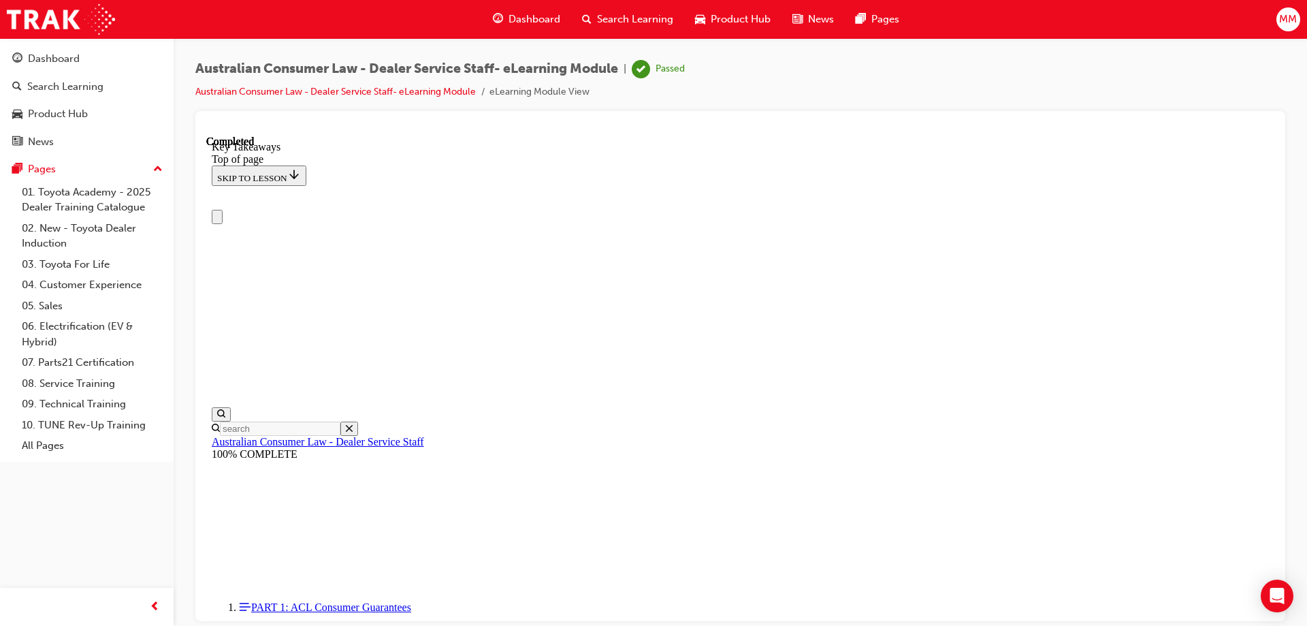
scroll to position [0, 0]
